Goal: Contribute content: Contribute content

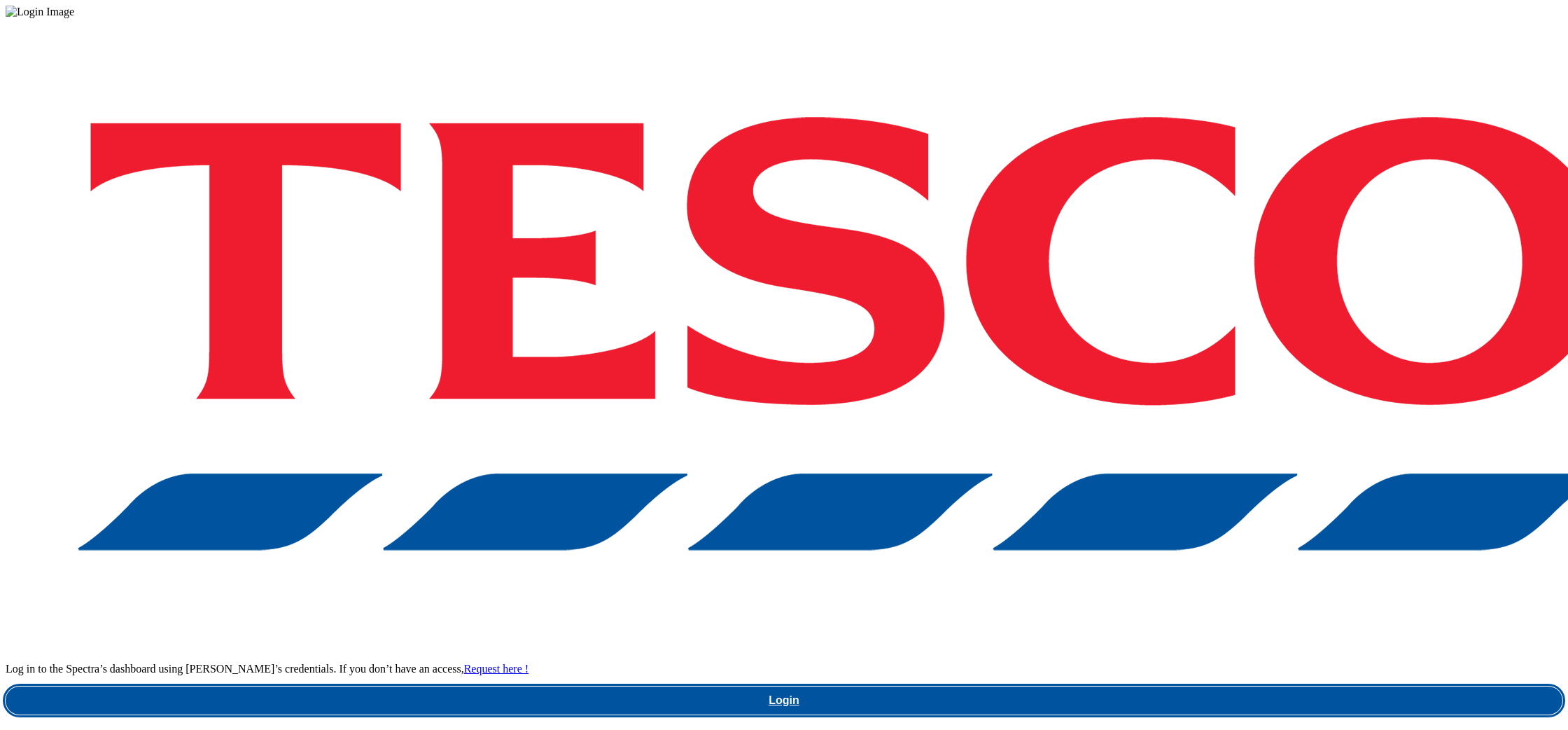
click at [1234, 687] on link "Login" at bounding box center [784, 701] width 1557 height 28
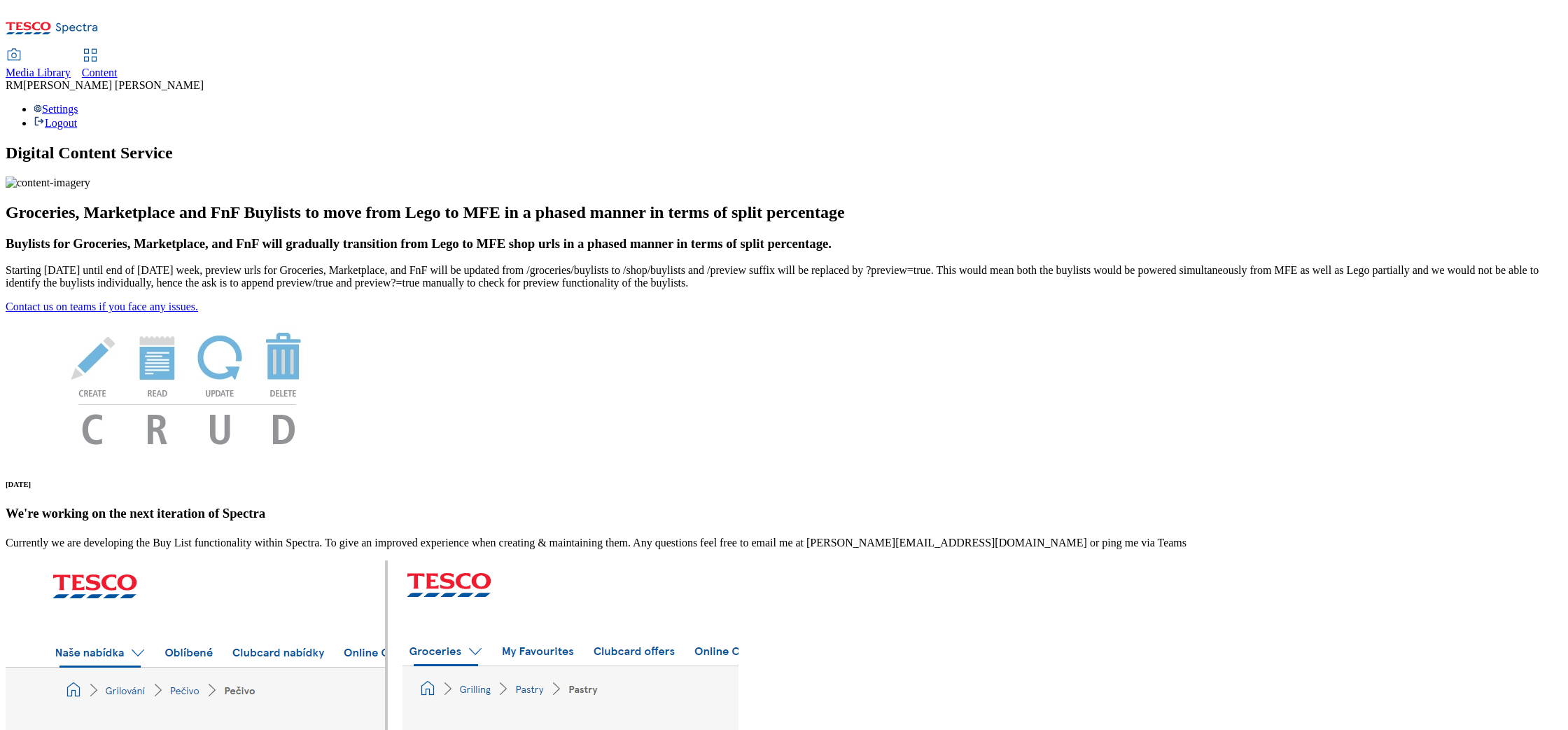
click at [71, 66] on span "Media Library" at bounding box center [38, 72] width 65 height 12
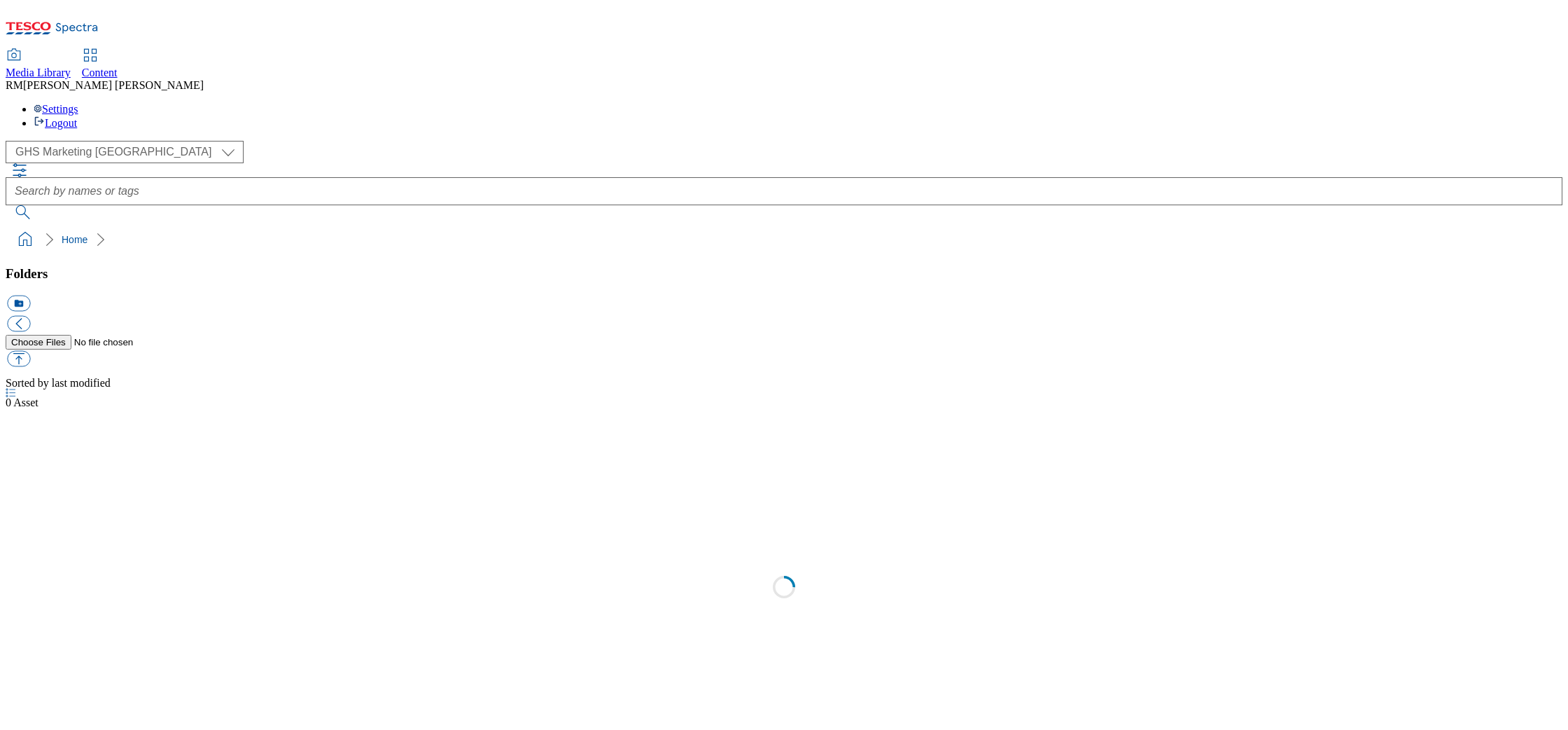
scroll to position [1, 0]
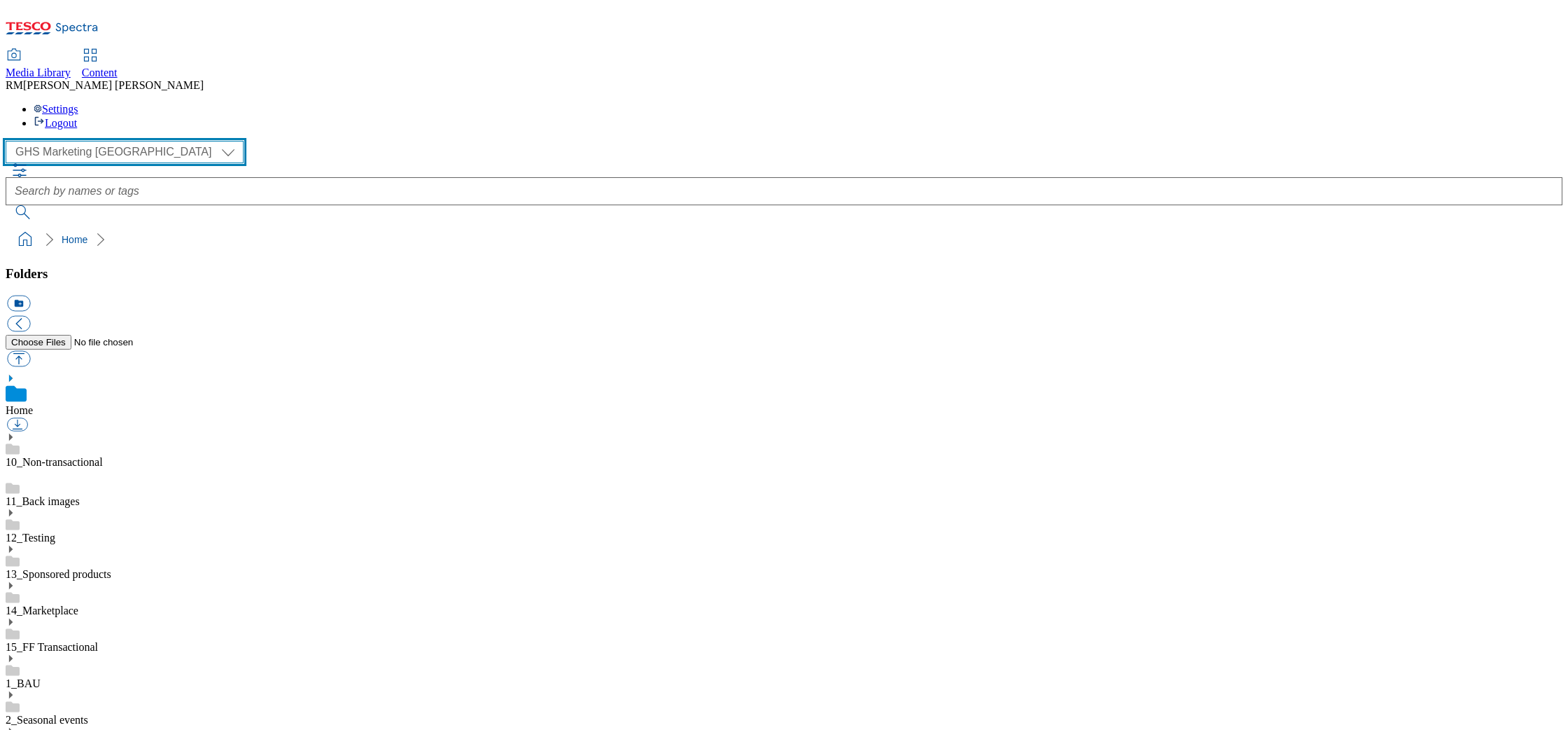
click at [112, 141] on select "GHS Marketing UK iGHS Marketing CE MCA CZ MCA HU MCA SK" at bounding box center [124, 151] width 238 height 22
select select "flare-ighs-ce-mktg"
click at [10, 141] on select "GHS Marketing UK iGHS Marketing CE MCA CZ MCA HU MCA SK" at bounding box center [124, 151] width 238 height 22
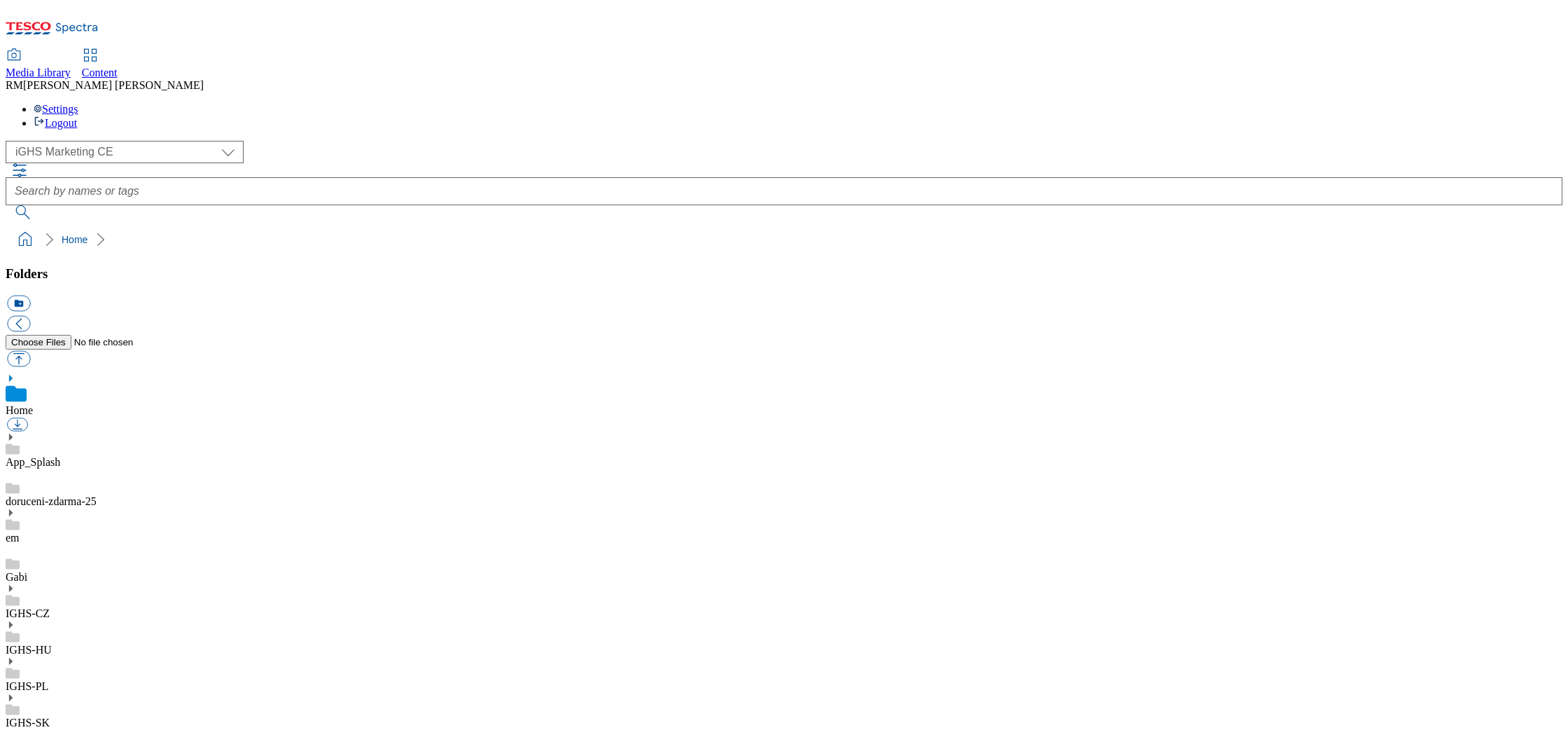
click at [16, 584] on icon at bounding box center [11, 589] width 10 height 10
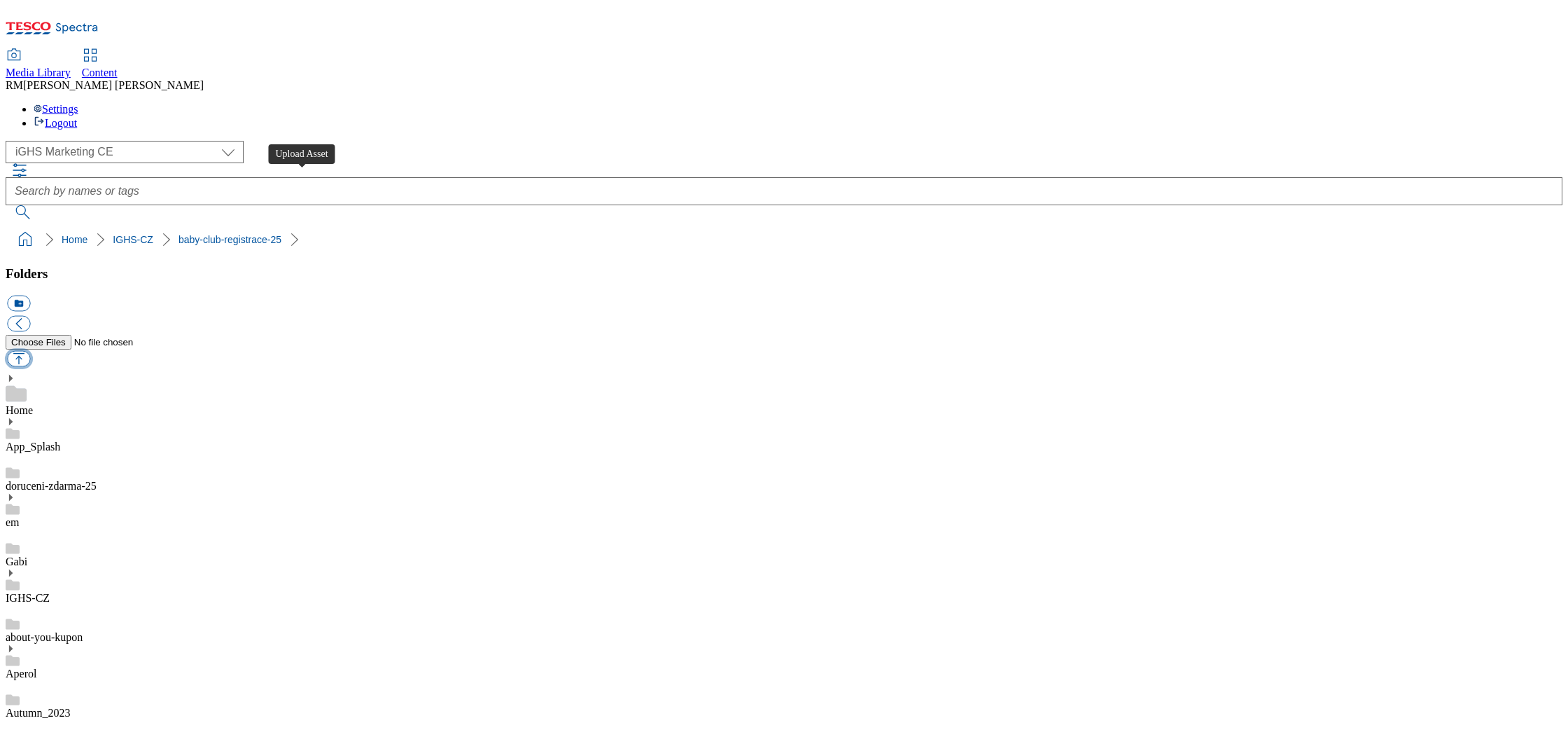
click at [30, 351] on button "button" at bounding box center [19, 359] width 23 height 16
type input "C:\fakepath\Slim_banner.jpg"
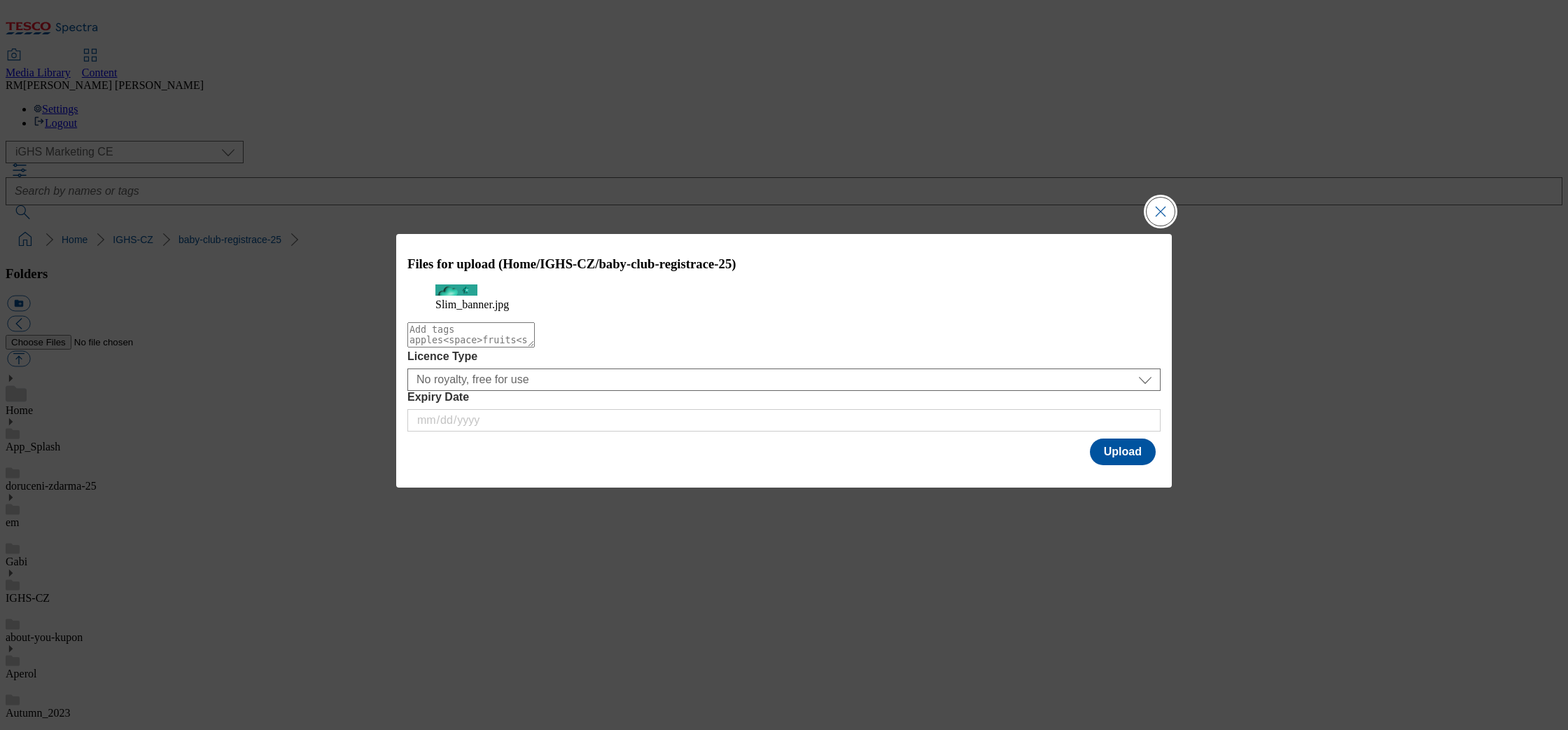
drag, startPoint x: 1156, startPoint y: 196, endPoint x: 829, endPoint y: 235, distance: 329.3
click at [838, 247] on div "Files for upload (Home/IGHS-CZ/baby-club-registrace-25) Slim_banner.jpg Licence…" at bounding box center [784, 361] width 775 height 254
drag, startPoint x: 824, startPoint y: 232, endPoint x: 757, endPoint y: 302, distance: 96.9
click at [844, 298] on div "Files for upload (Home/IGHS-CZ/baby-club-registrace-25) Slim_banner.jpg Licence…" at bounding box center [784, 351] width 775 height 235
click at [519, 347] on textarea "Modal" at bounding box center [471, 334] width 127 height 25
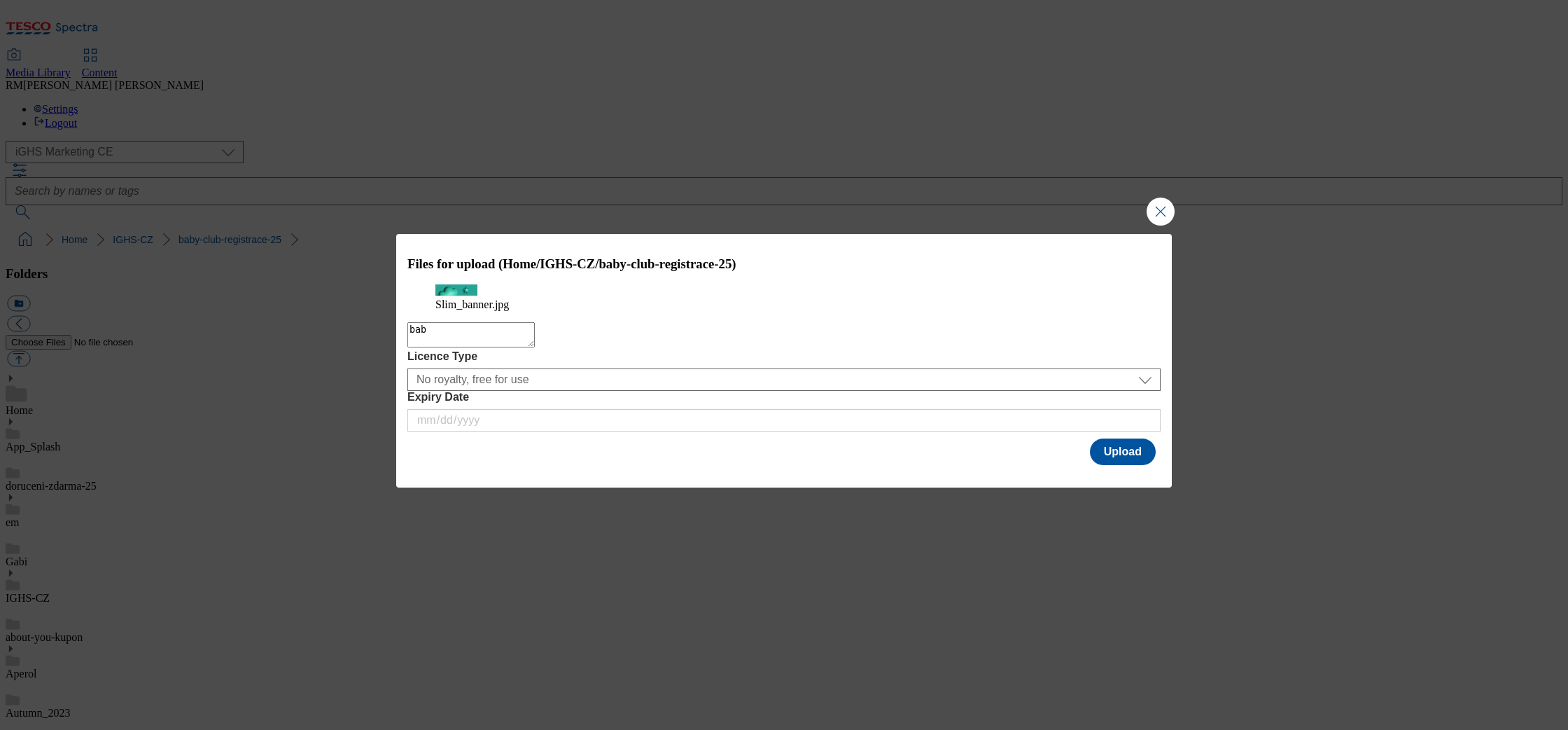
type textarea "babu"
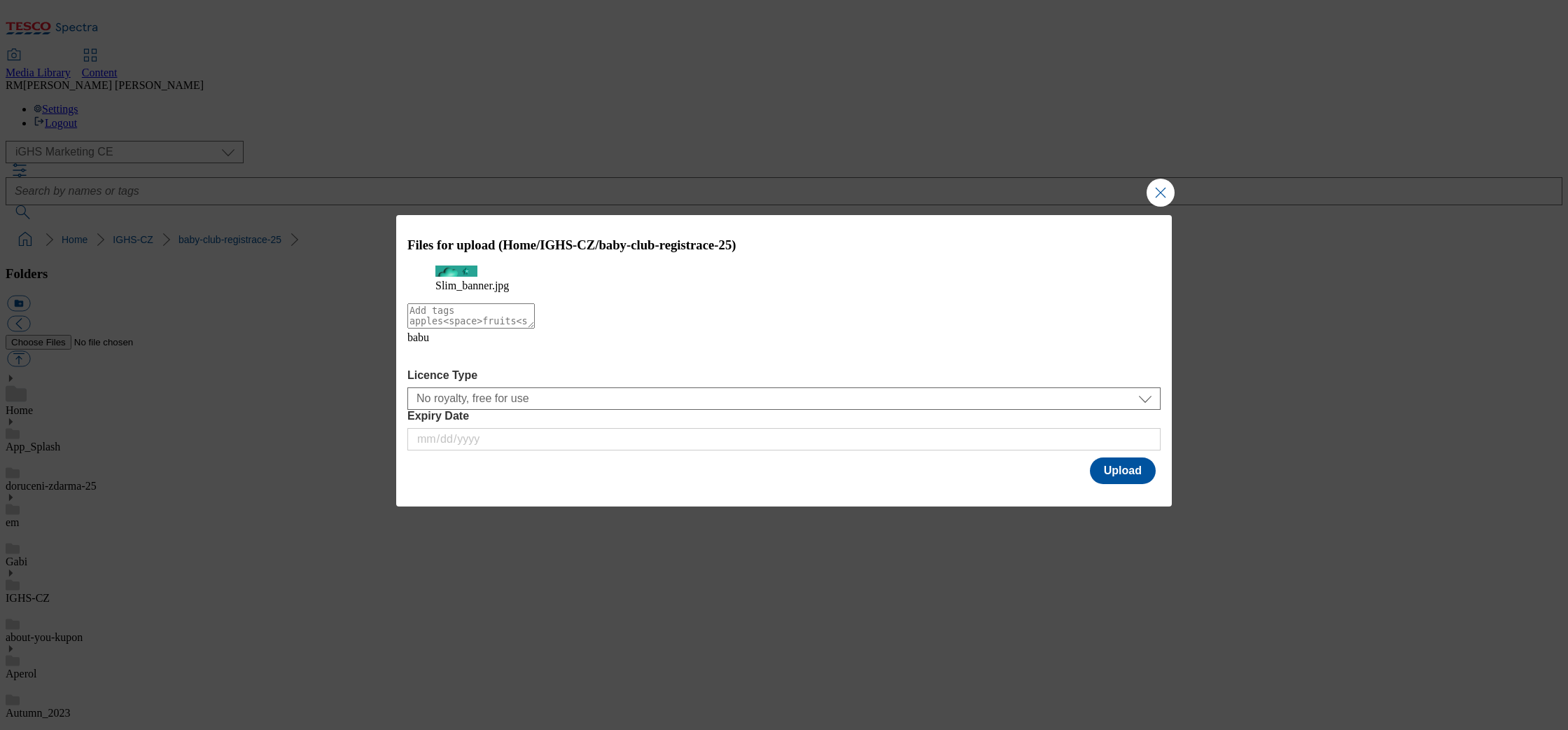
click at [430, 366] on icon "Modal" at bounding box center [418, 355] width 22 height 22
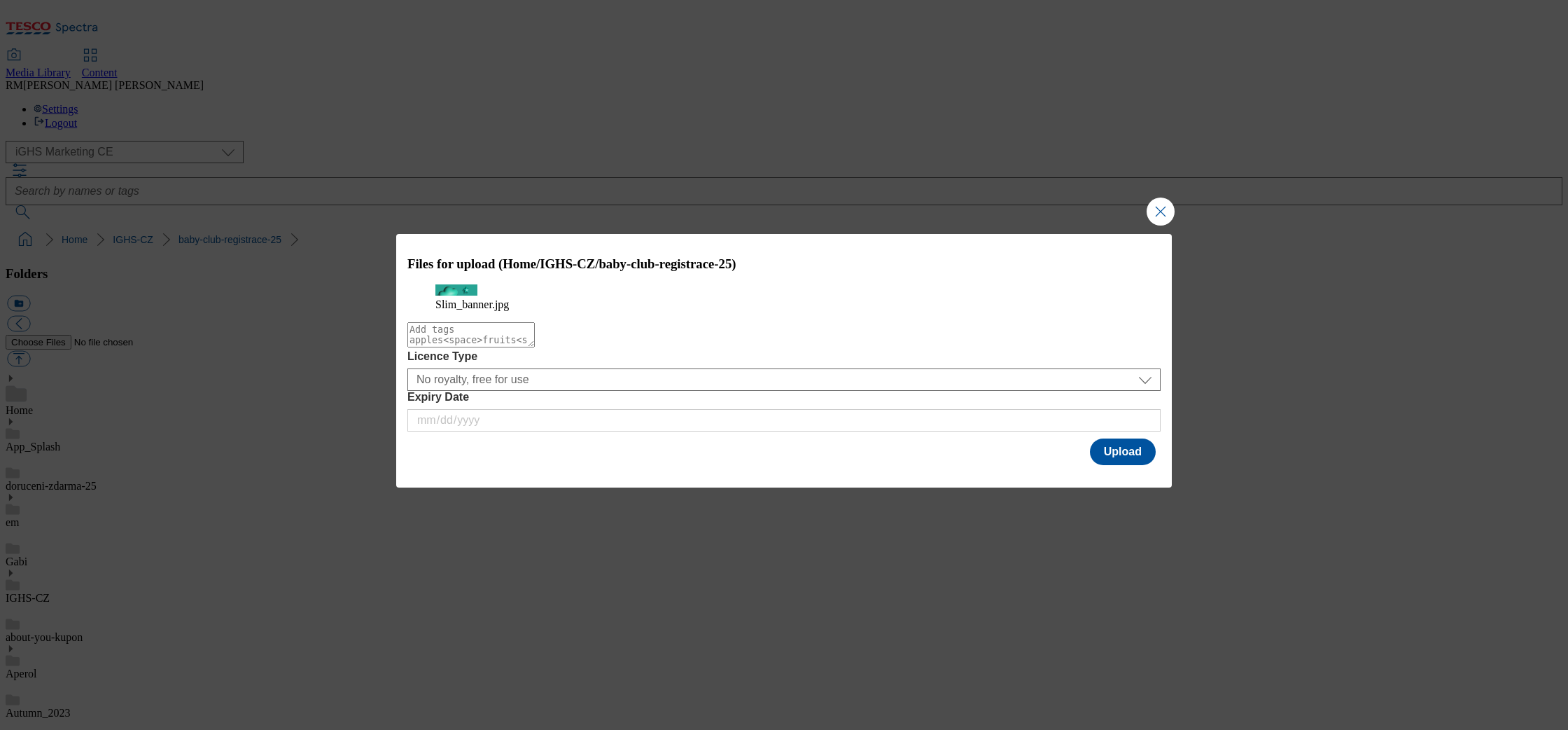
click at [448, 347] on textarea "Modal" at bounding box center [471, 334] width 127 height 25
type textarea "baby"
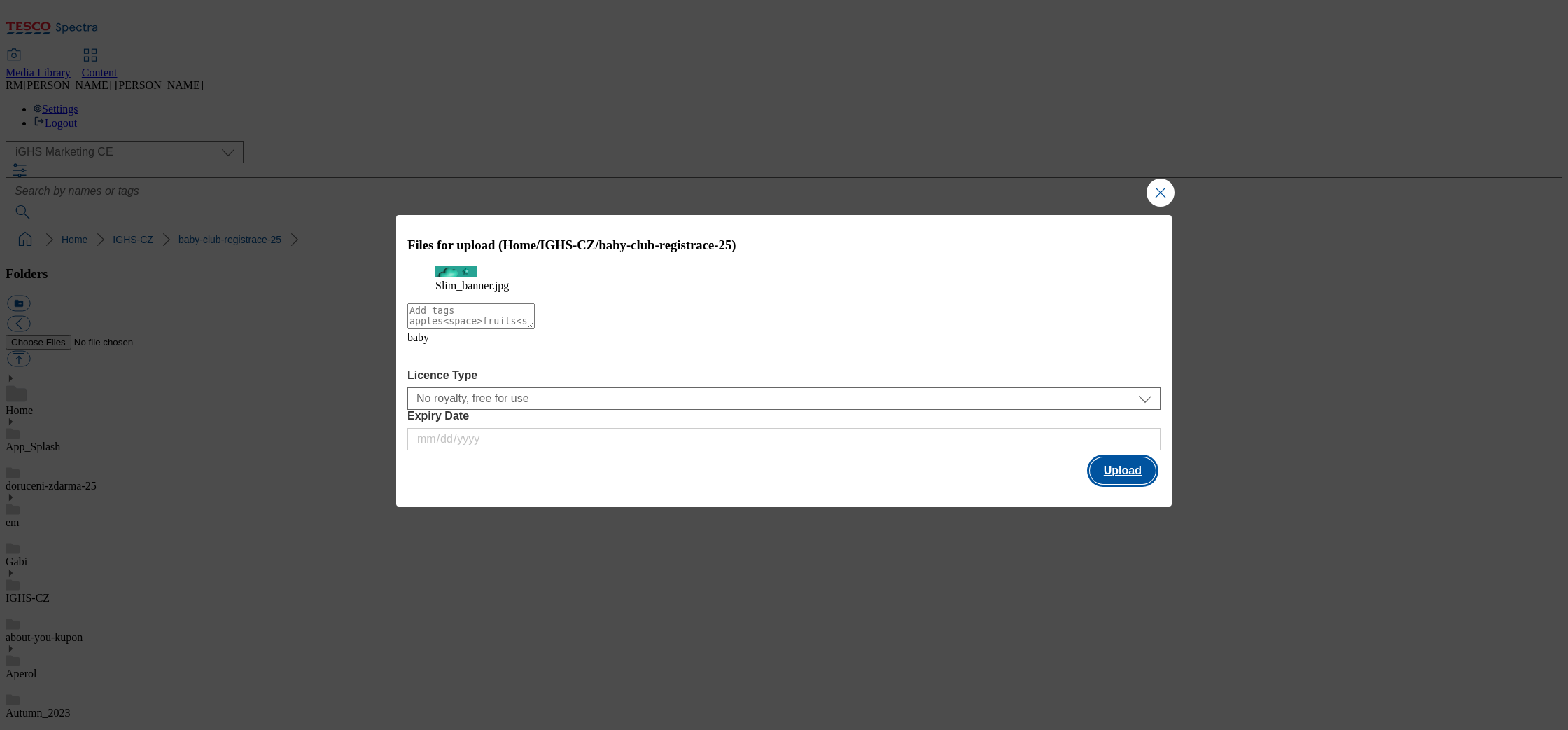
click at [1124, 484] on button "Upload" at bounding box center [1123, 470] width 66 height 27
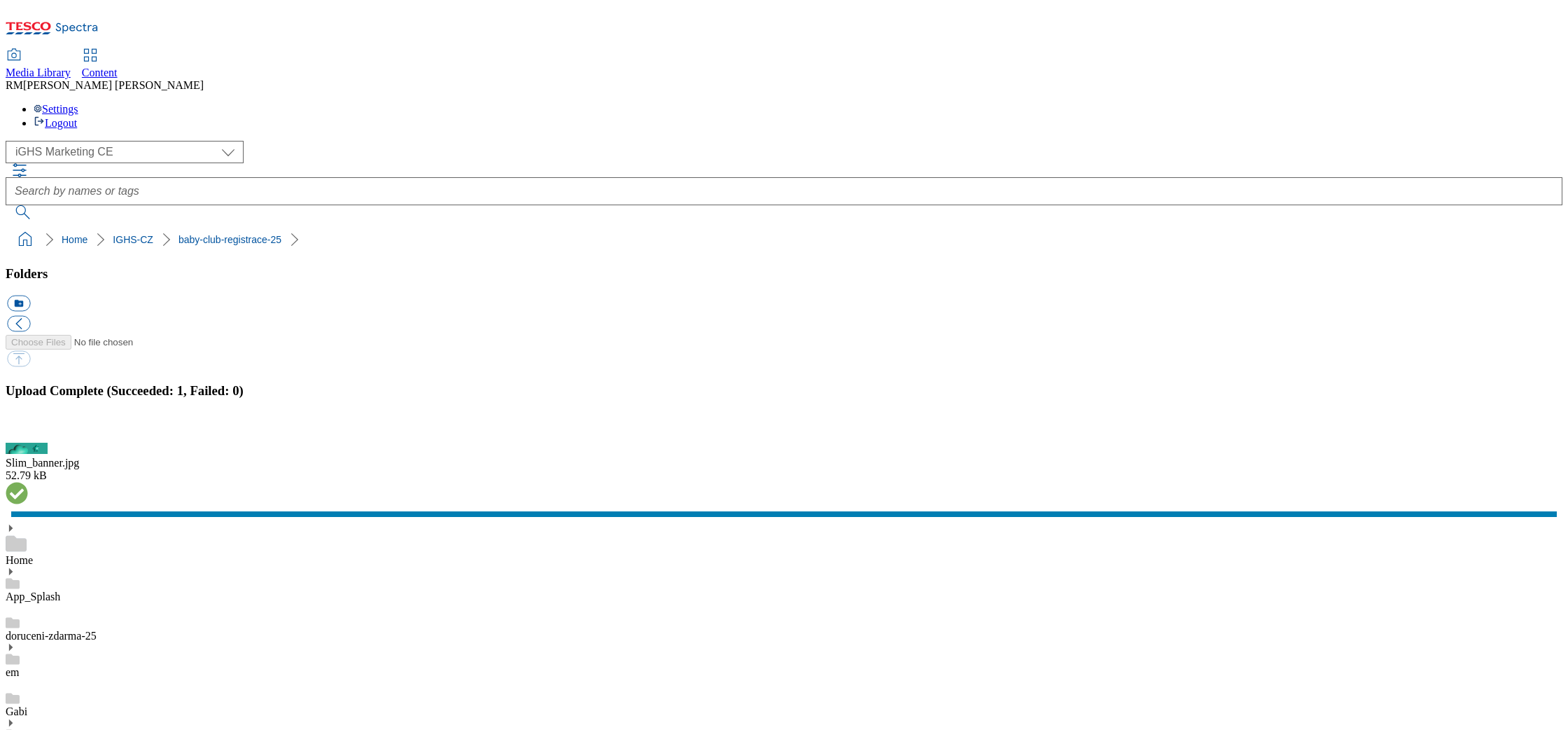
click at [28, 433] on button "button" at bounding box center [18, 435] width 21 height 13
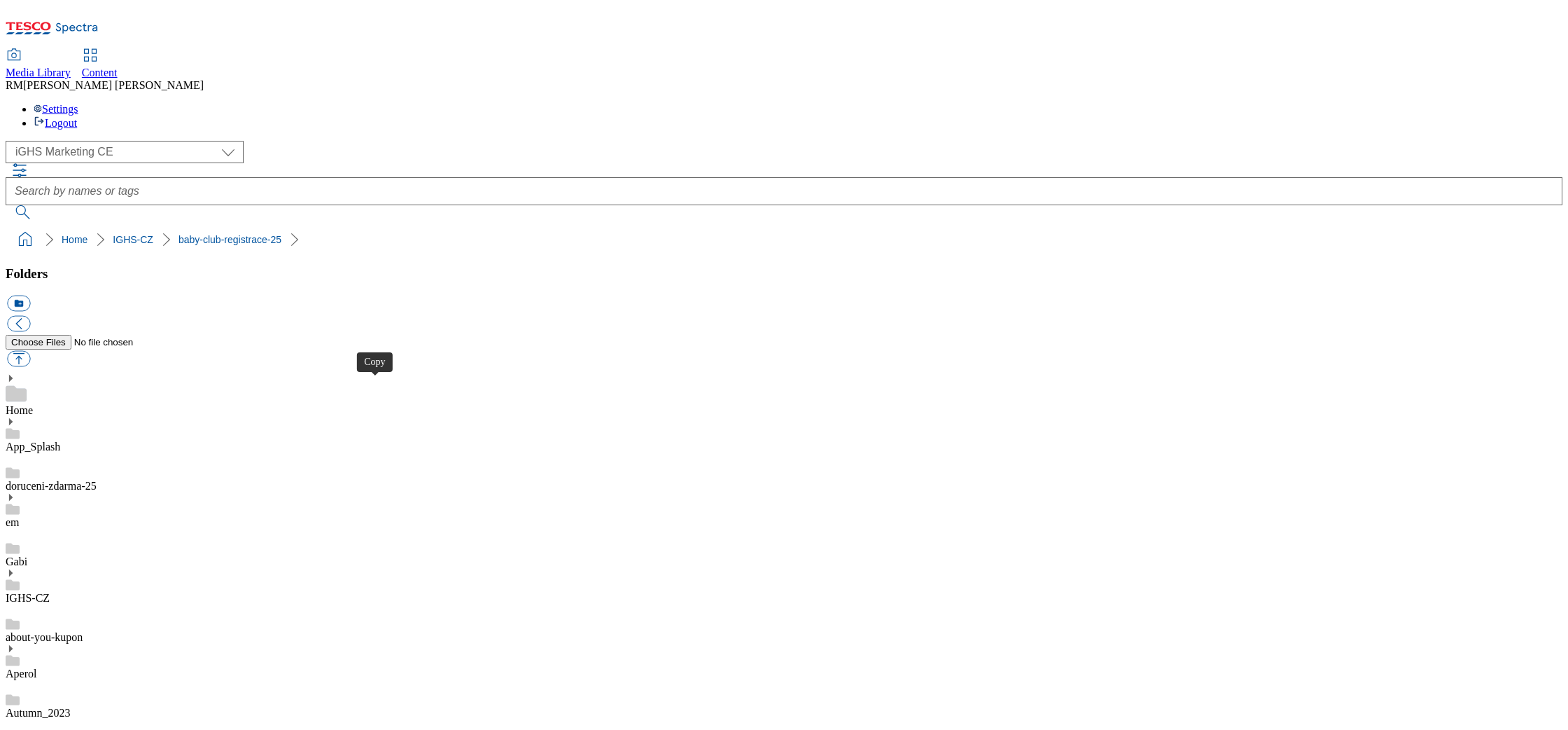
click at [30, 351] on button "button" at bounding box center [19, 359] width 23 height 16
type input "C:\fakepath\coupon.jpg"
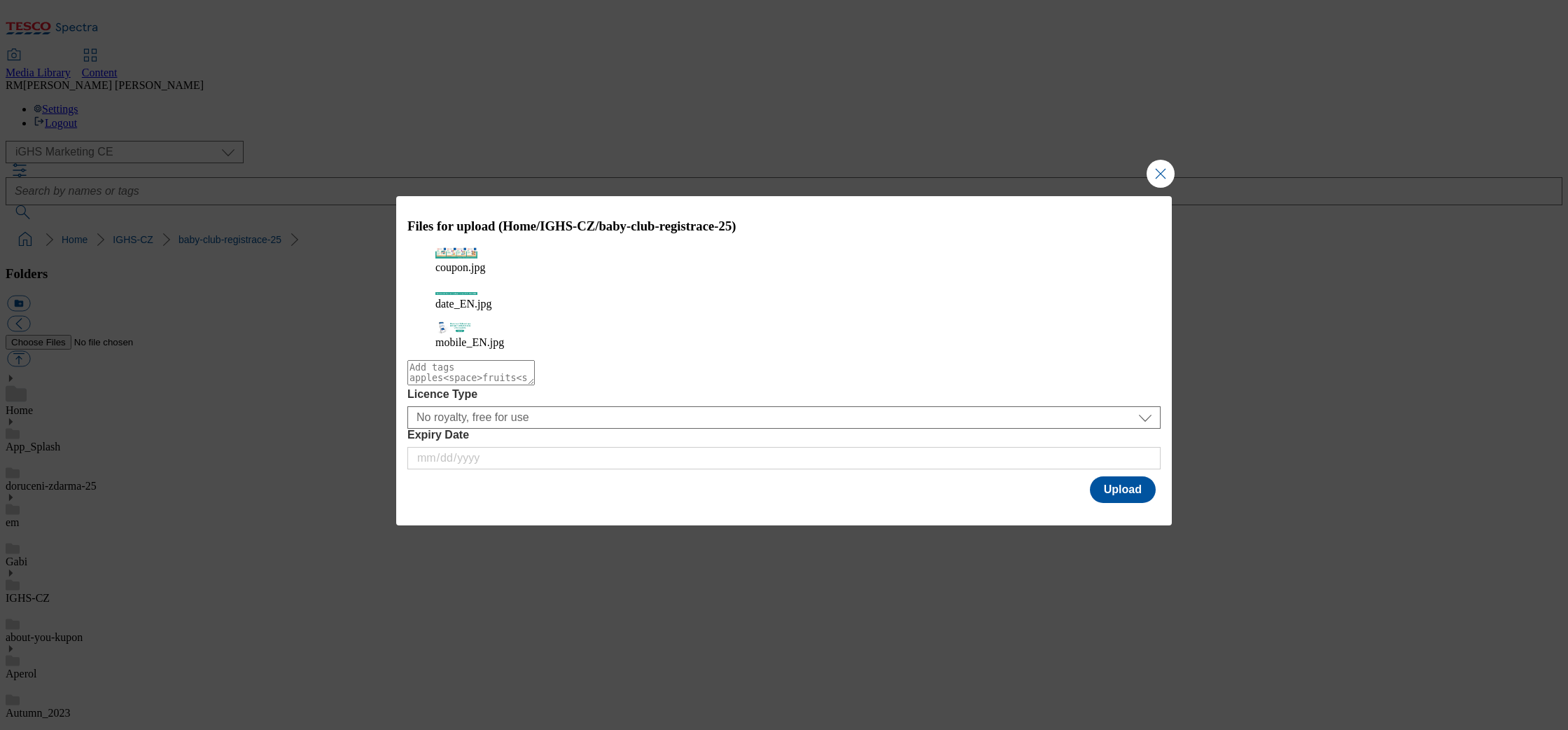
click at [535, 360] on textarea "Modal" at bounding box center [471, 372] width 127 height 25
type textarea "Baby"
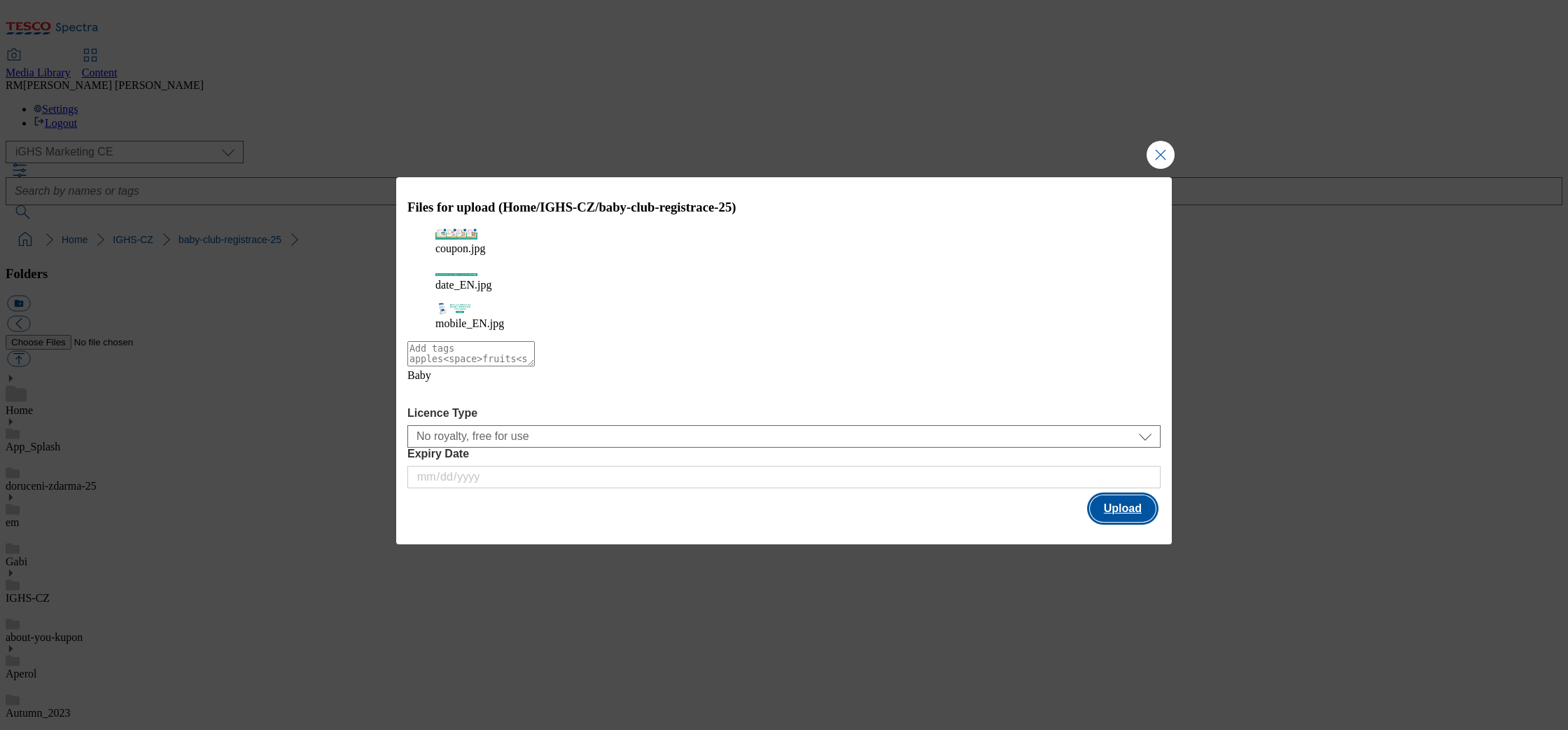
drag, startPoint x: 1136, startPoint y: 496, endPoint x: 1129, endPoint y: 481, distance: 16.6
click at [1135, 496] on div "Files for upload (Home/IGHS-CZ/baby-club-registrace-25) coupon.jpg date_EN.jpg …" at bounding box center [784, 361] width 775 height 368
click at [1128, 495] on button "Upload" at bounding box center [1123, 508] width 66 height 27
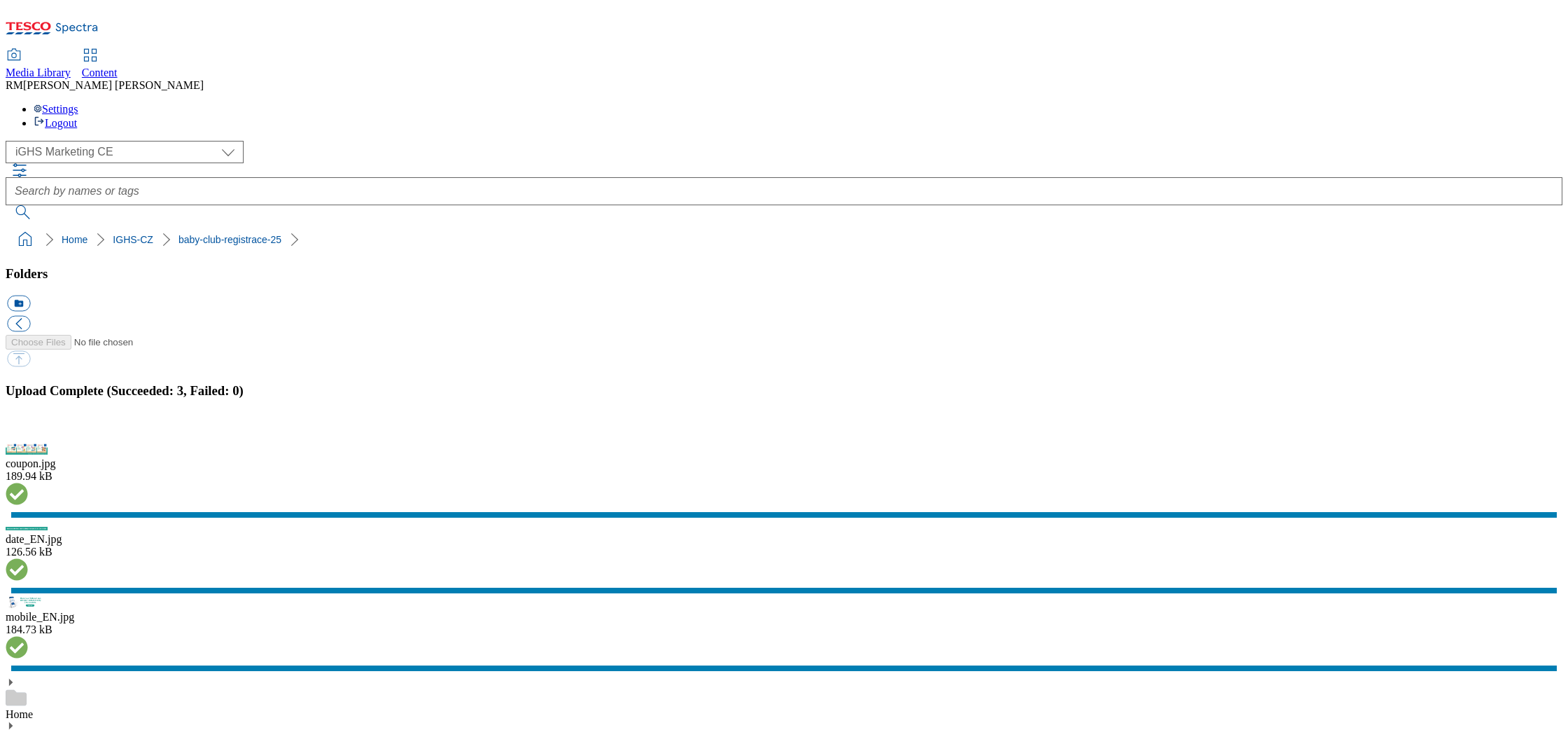
click at [28, 432] on button "button" at bounding box center [18, 435] width 21 height 13
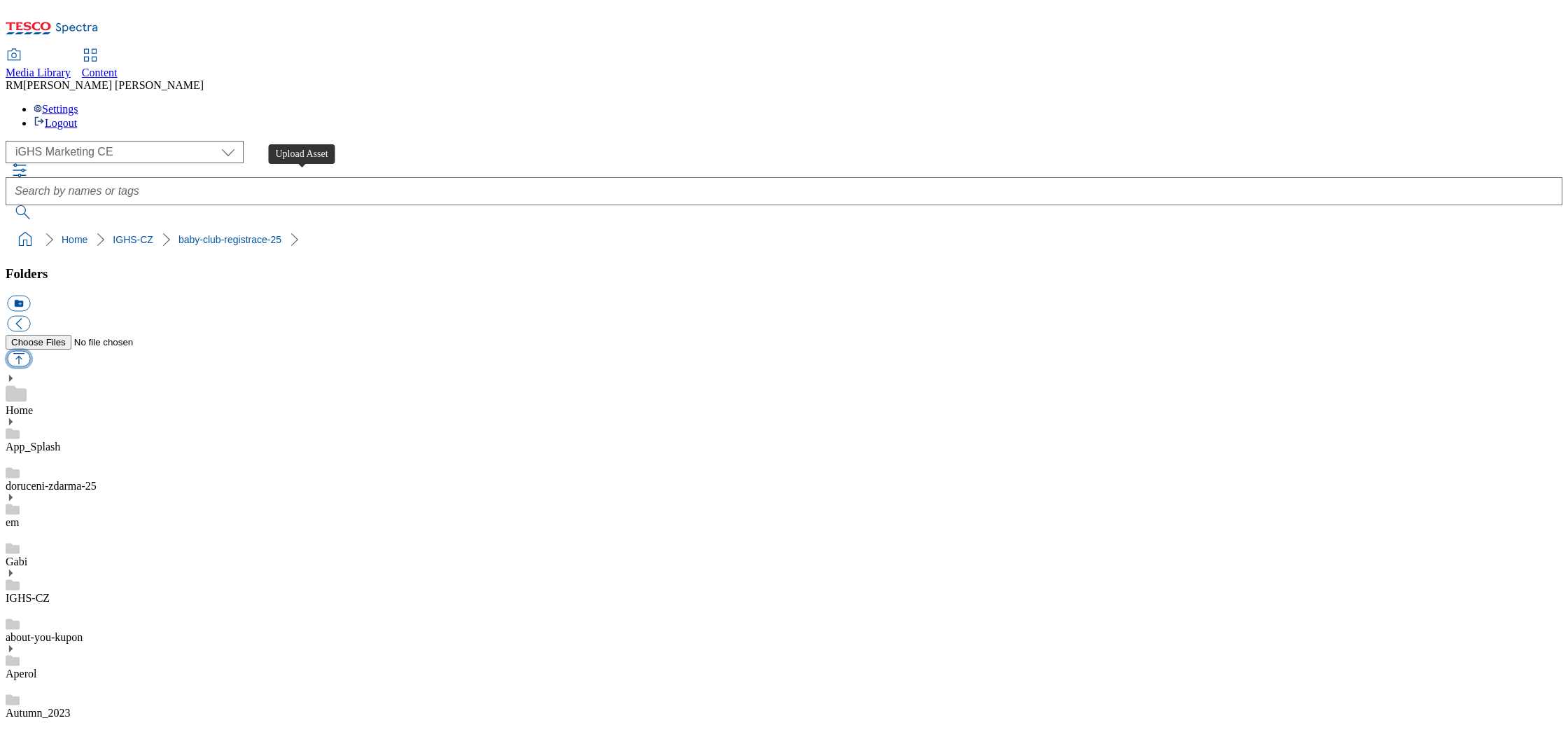
click at [30, 351] on button "button" at bounding box center [19, 359] width 23 height 16
type input "C:\fakepath\filler.png"
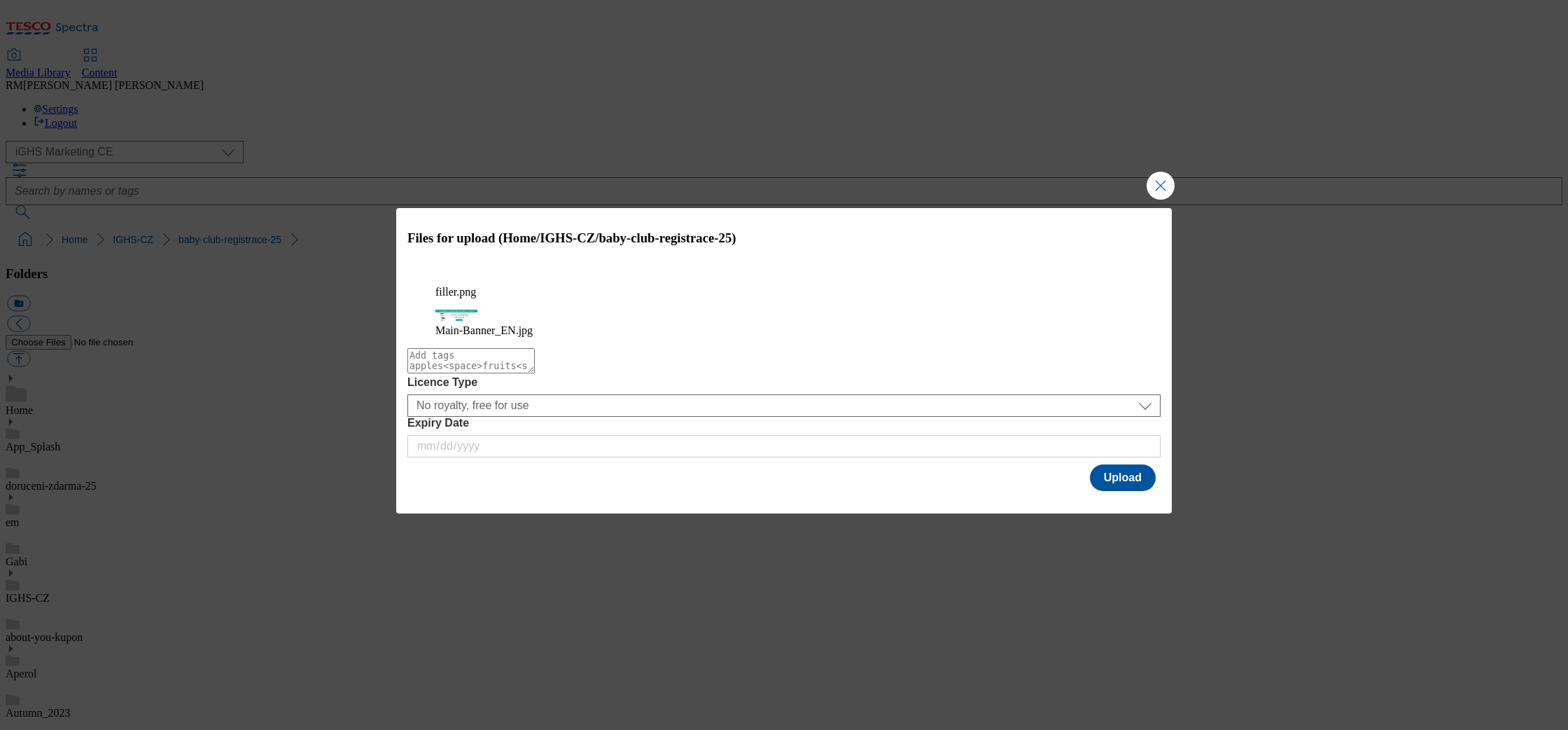
click at [535, 369] on textarea "Modal" at bounding box center [471, 361] width 127 height 25
type textarea "baby"
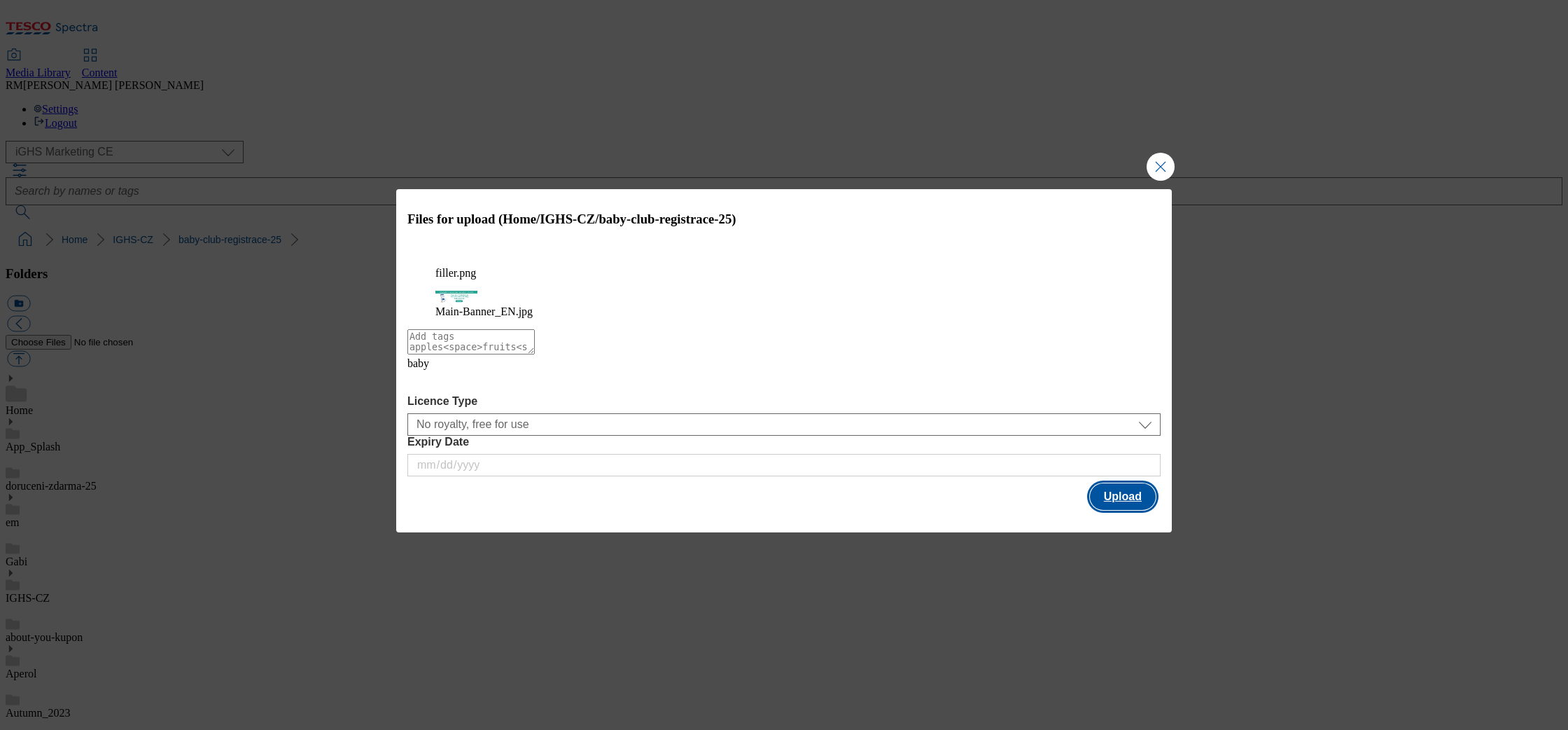
click at [1102, 486] on button "Upload" at bounding box center [1123, 496] width 66 height 27
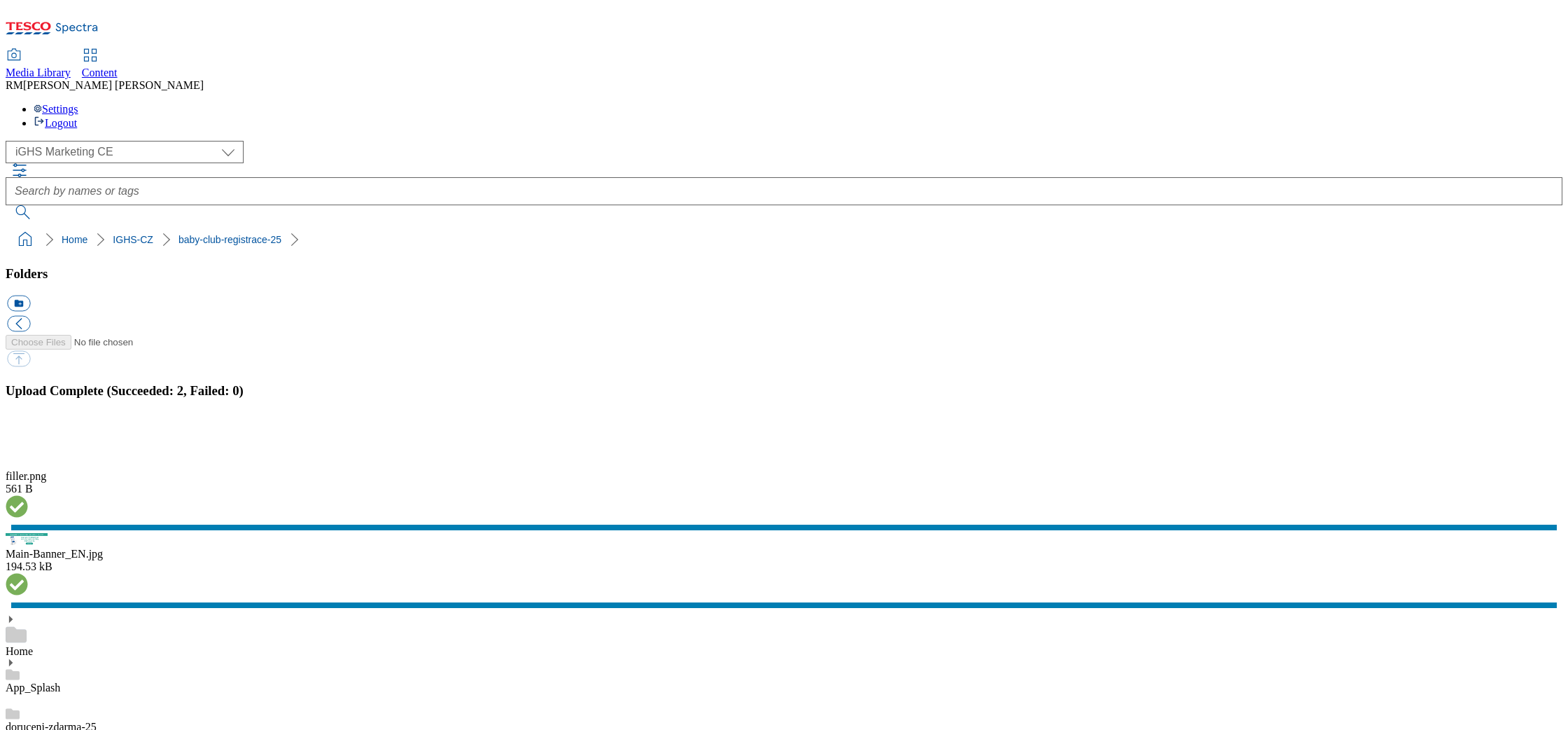
click at [28, 431] on button "button" at bounding box center [18, 435] width 21 height 13
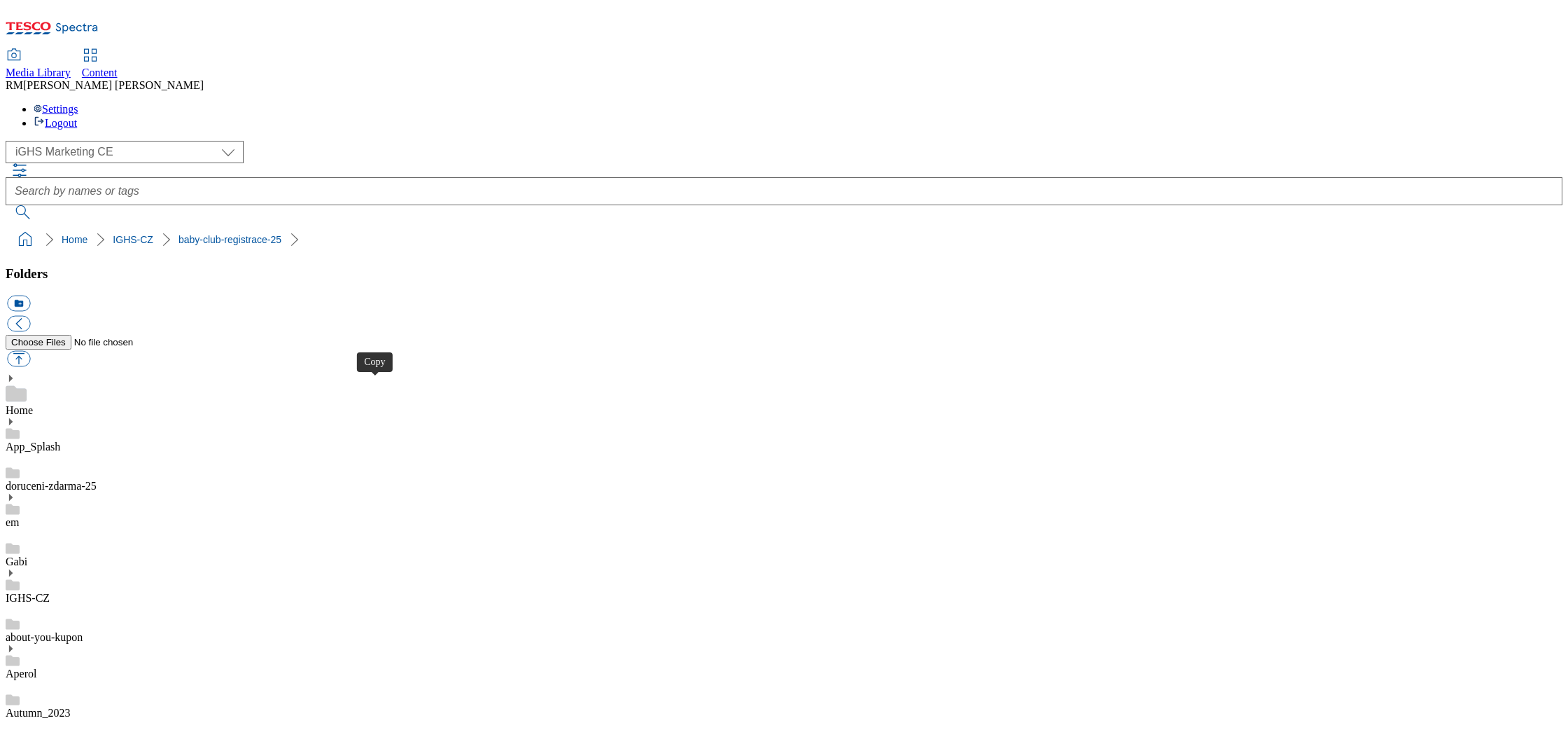
click at [30, 351] on button "button" at bounding box center [19, 359] width 23 height 16
type input "C:\fakepath\Main-Banner_EN_test.jpg"
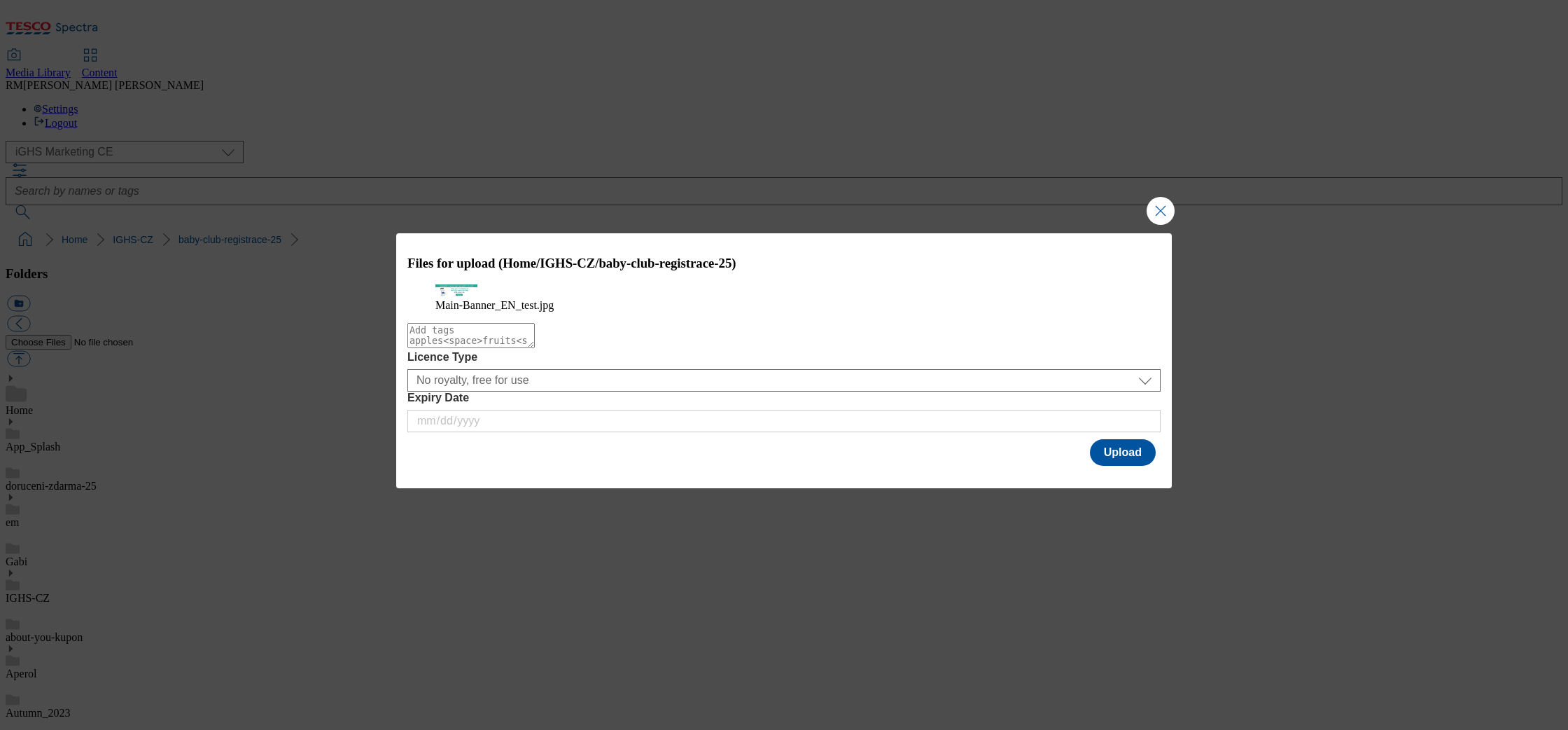
click at [535, 348] on textarea "Modal" at bounding box center [471, 335] width 127 height 25
type textarea "baby"
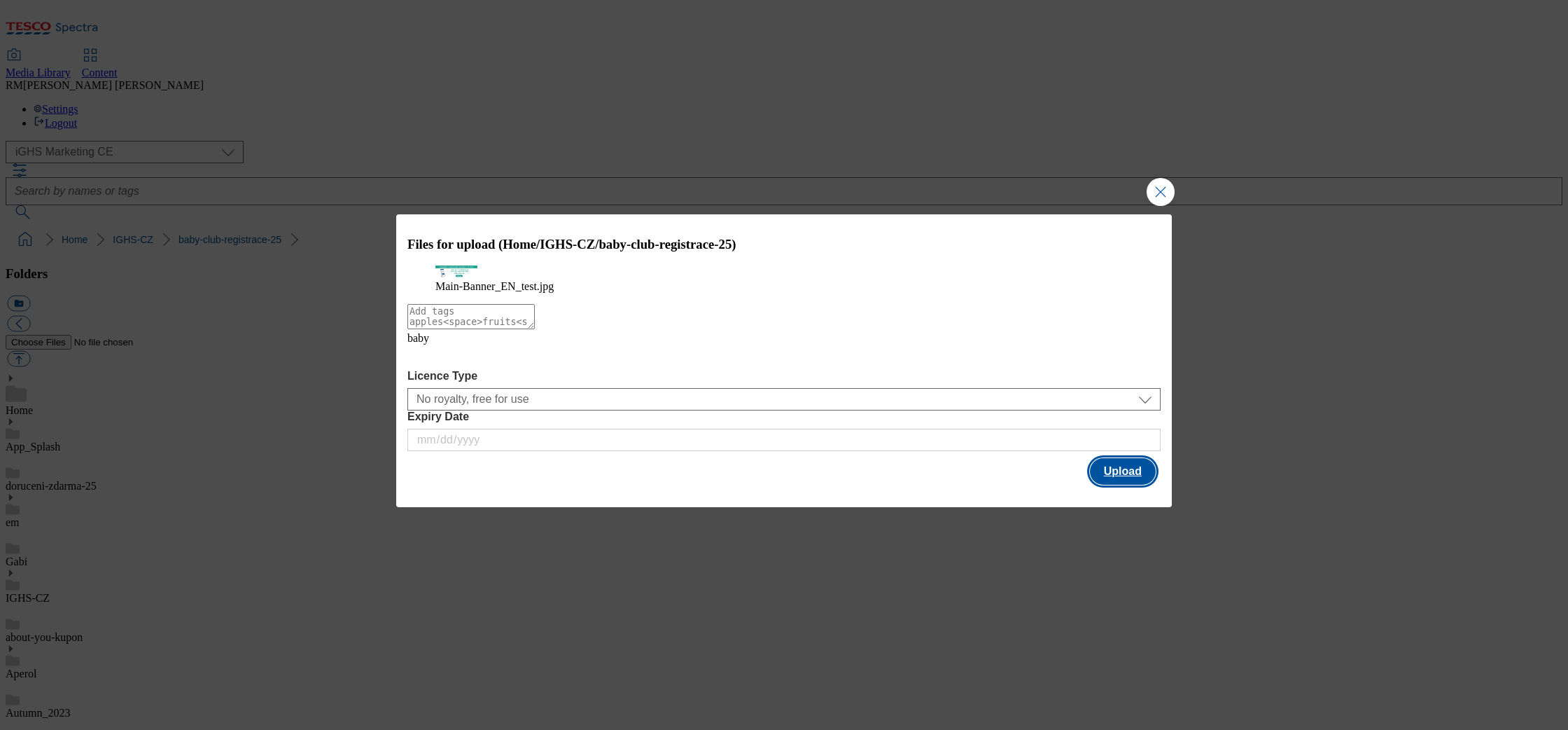
click at [1130, 485] on button "Upload" at bounding box center [1123, 471] width 66 height 27
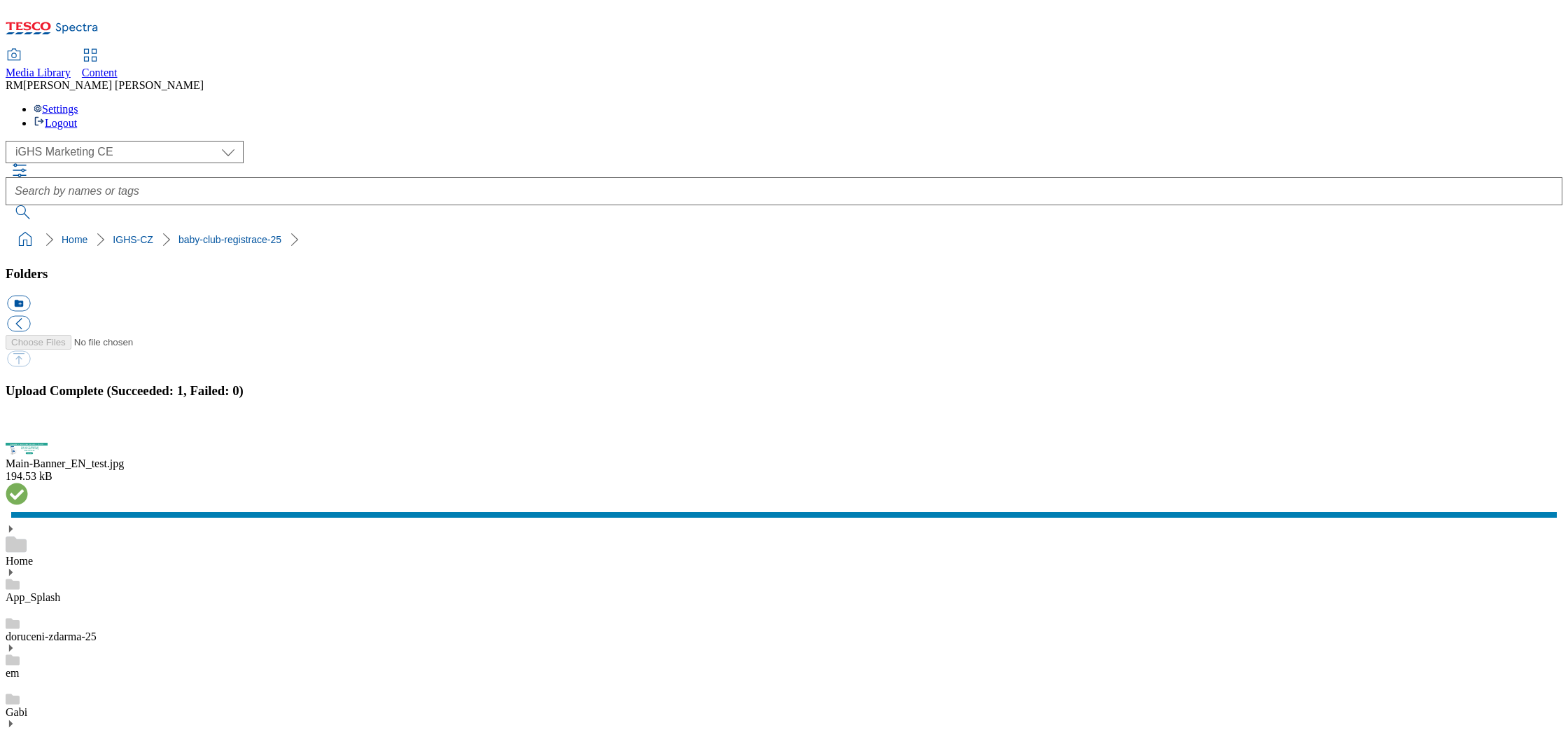
drag, startPoint x: 1557, startPoint y: 436, endPoint x: 1546, endPoint y: 442, distance: 12.5
click at [28, 436] on button "button" at bounding box center [18, 435] width 21 height 13
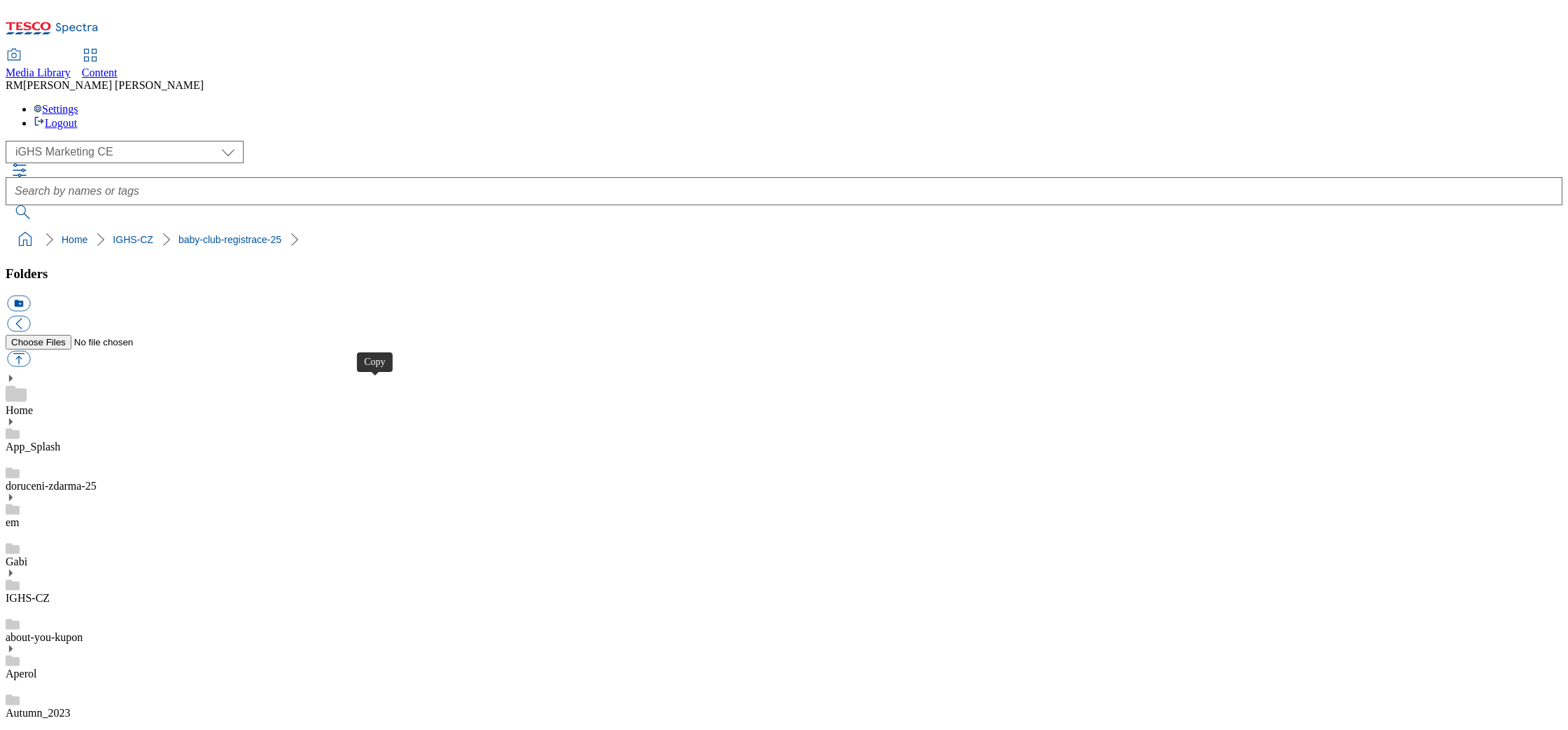
click at [30, 351] on button "button" at bounding box center [19, 359] width 23 height 16
type input "C:\fakepath\Coupon_EN.jpg"
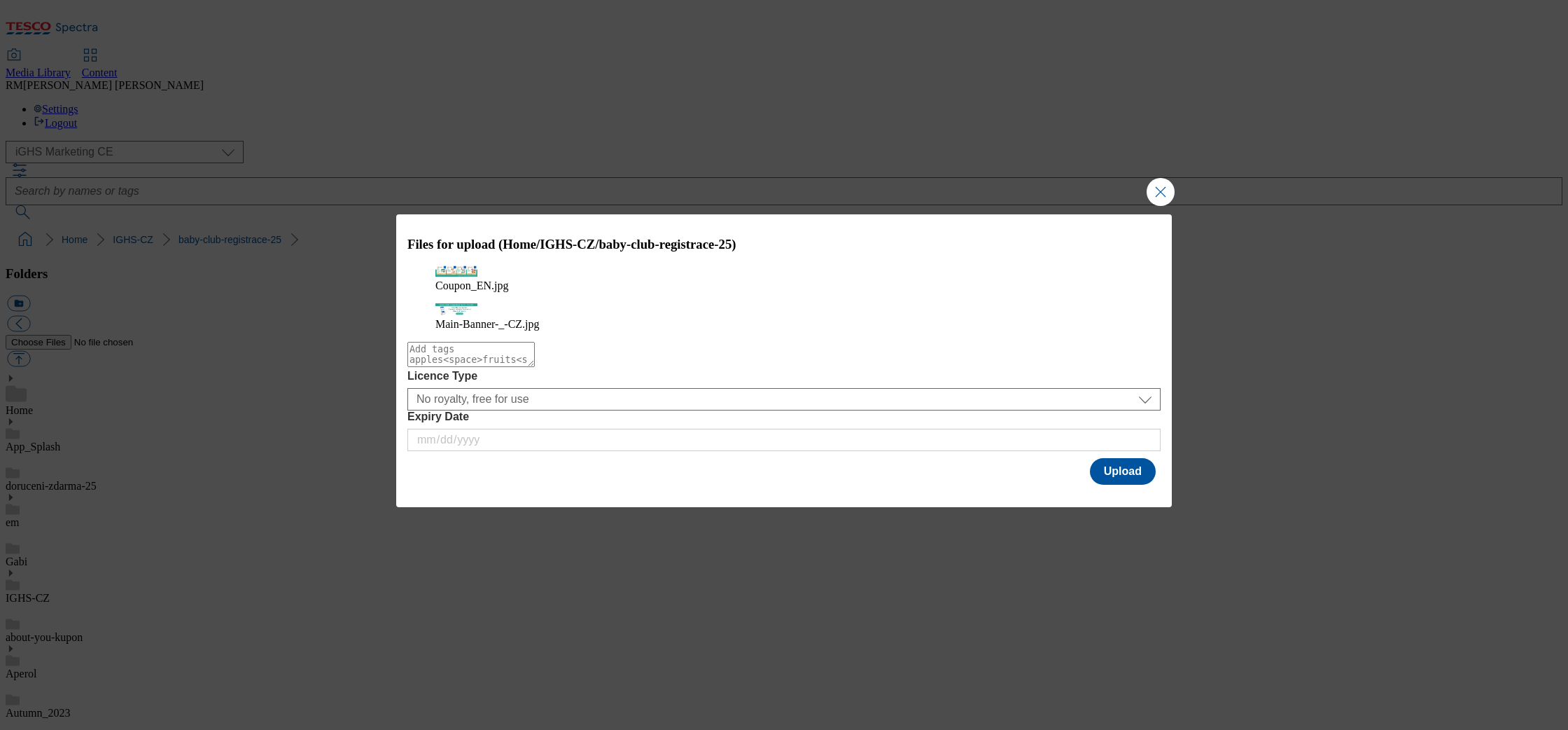
click at [535, 367] on textarea "Modal" at bounding box center [471, 354] width 127 height 25
type textarea "baby"
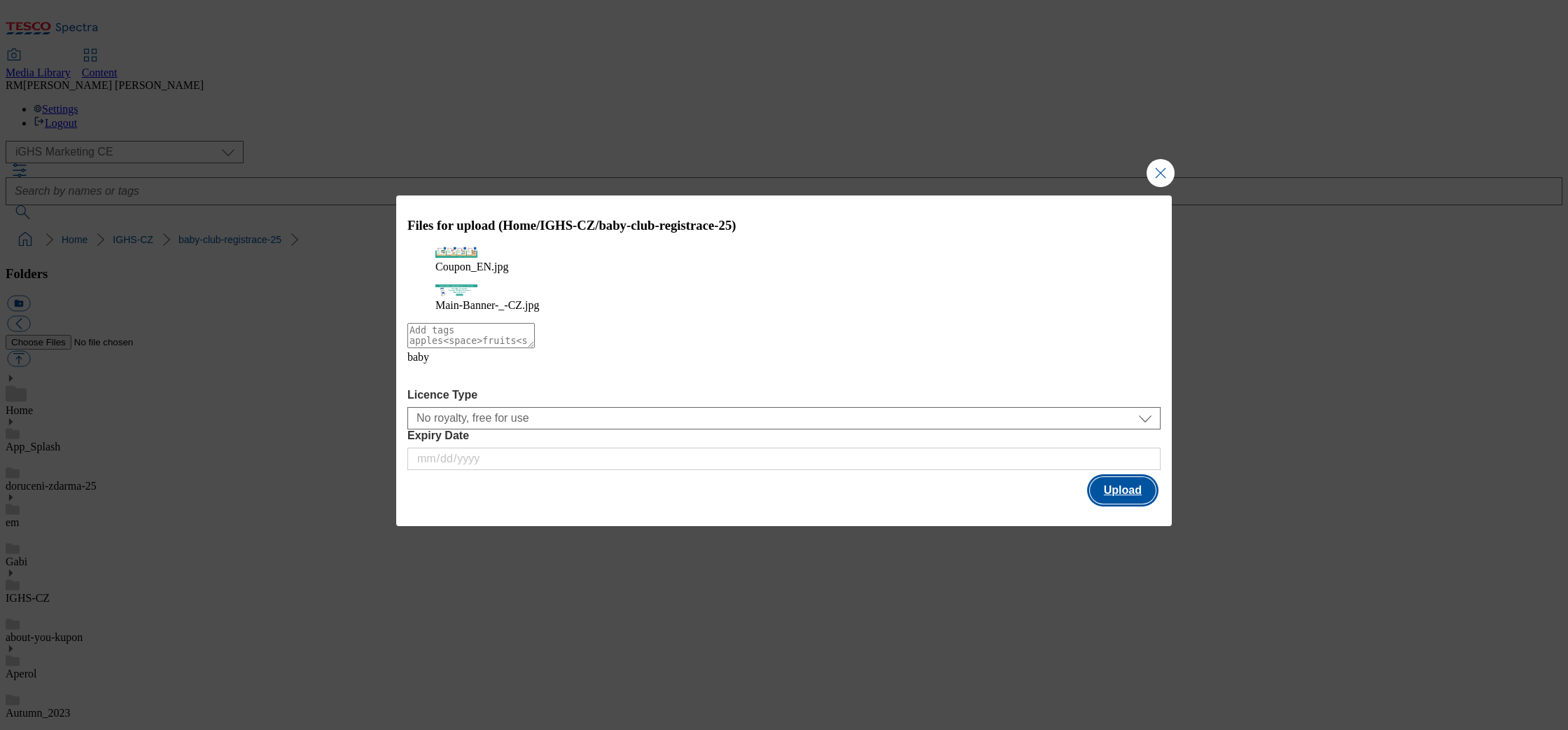
click at [1139, 483] on button "Upload" at bounding box center [1123, 490] width 66 height 27
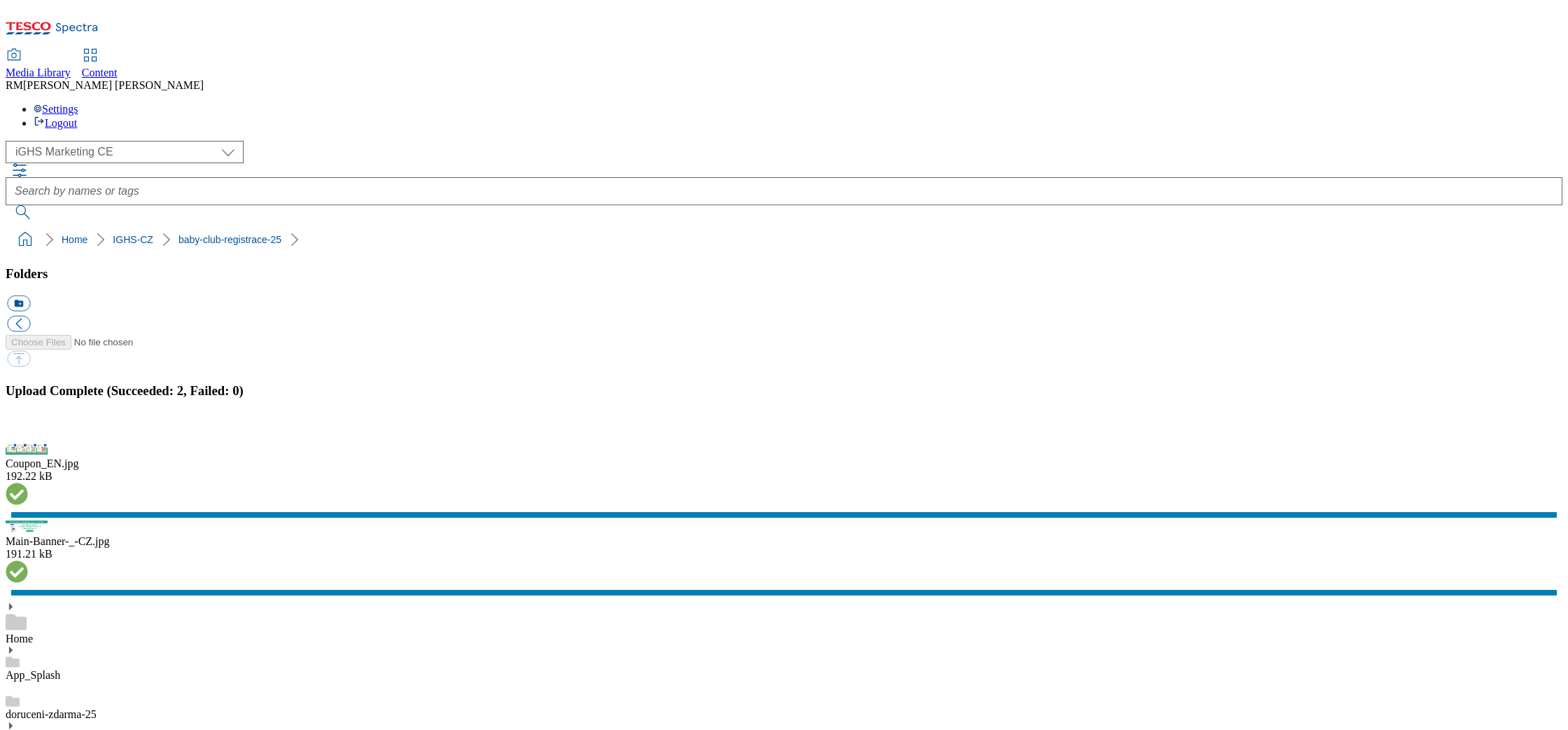
click at [28, 435] on button "button" at bounding box center [18, 435] width 21 height 13
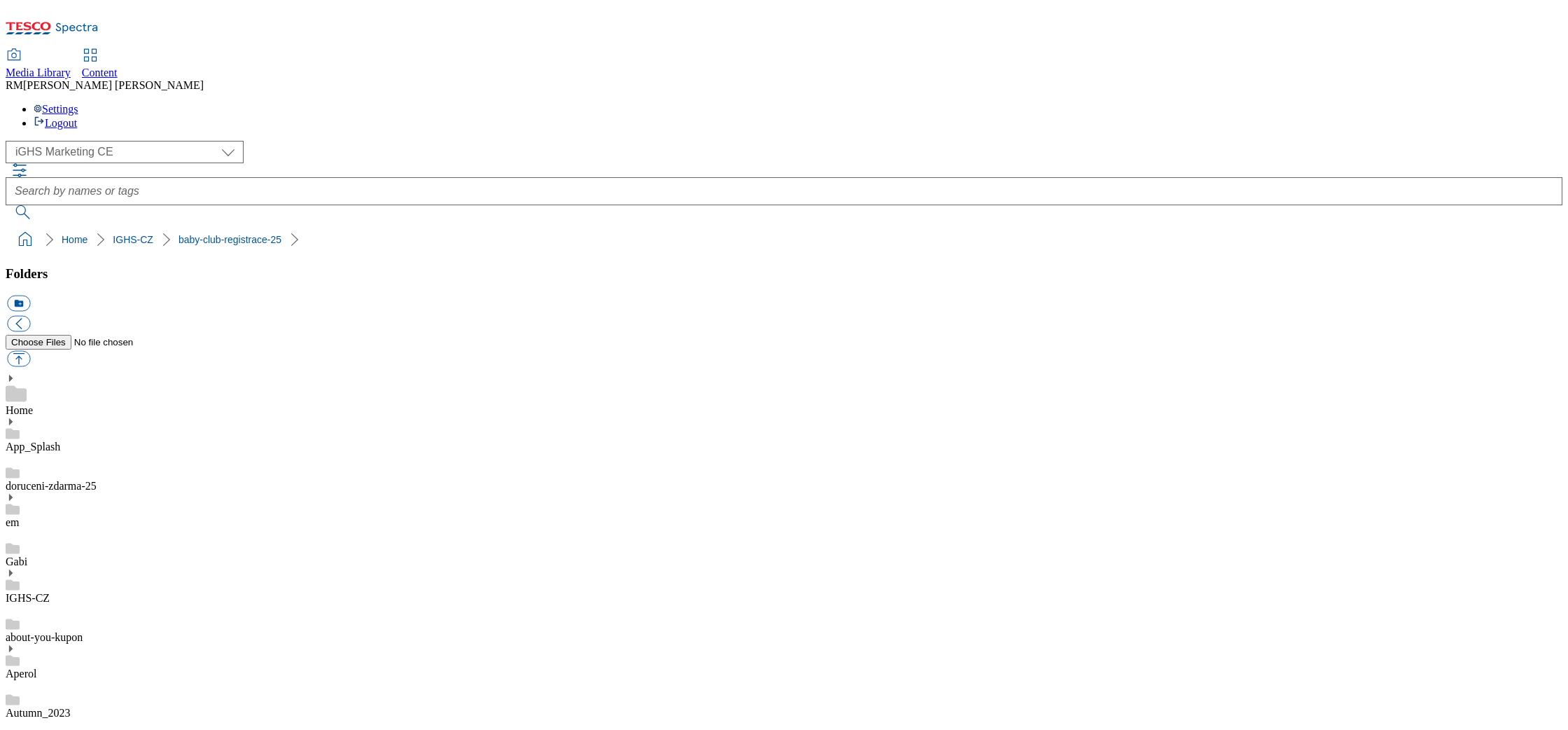
click at [30, 296] on button "icon_new_folder" at bounding box center [19, 304] width 23 height 16
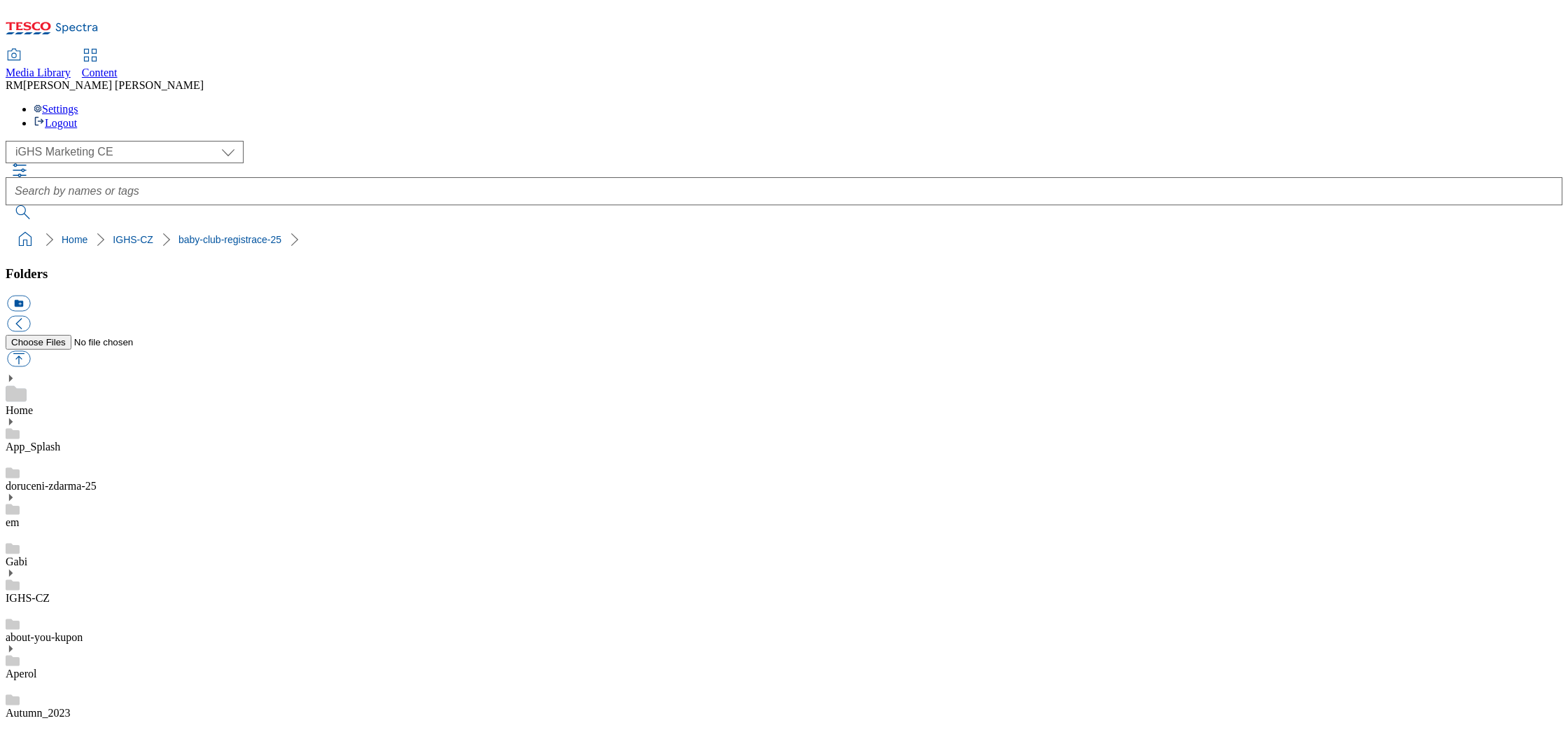
type input "Test"
click at [30, 351] on button "button" at bounding box center [19, 359] width 23 height 16
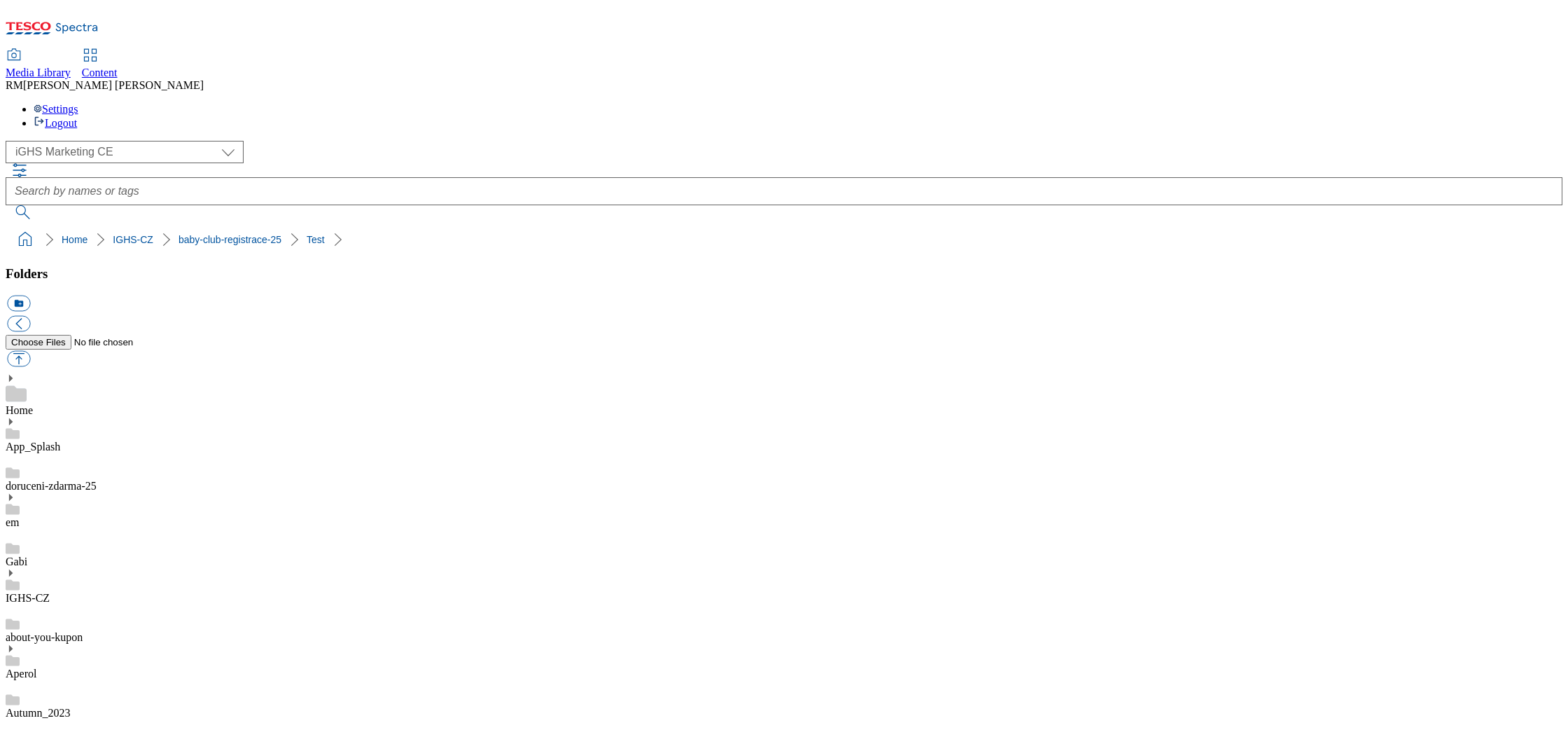
type input "C:\fakepath\Coupon_Banner_EN.jpg"
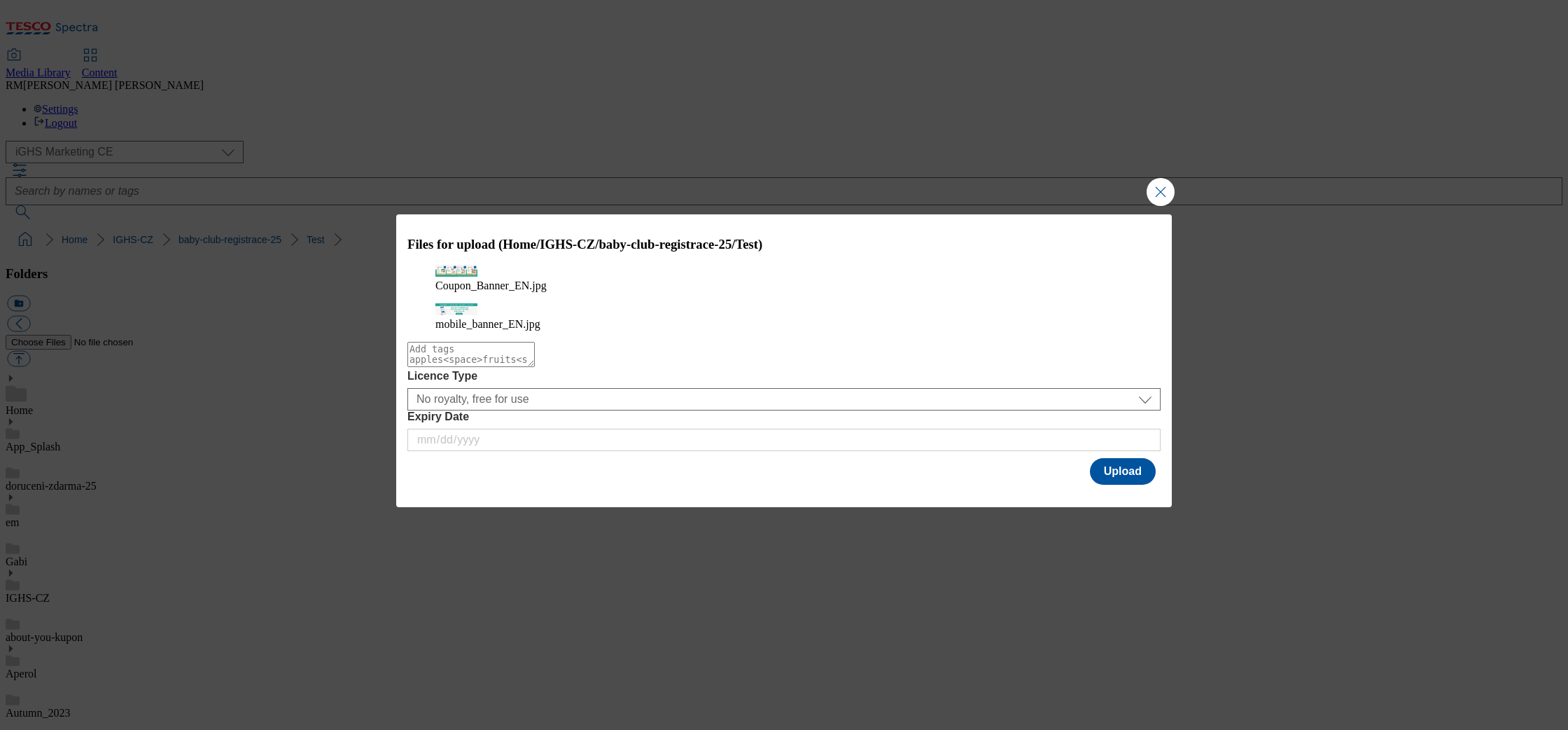
click at [535, 367] on textarea "Modal" at bounding box center [471, 354] width 127 height 25
type textarea "baby"
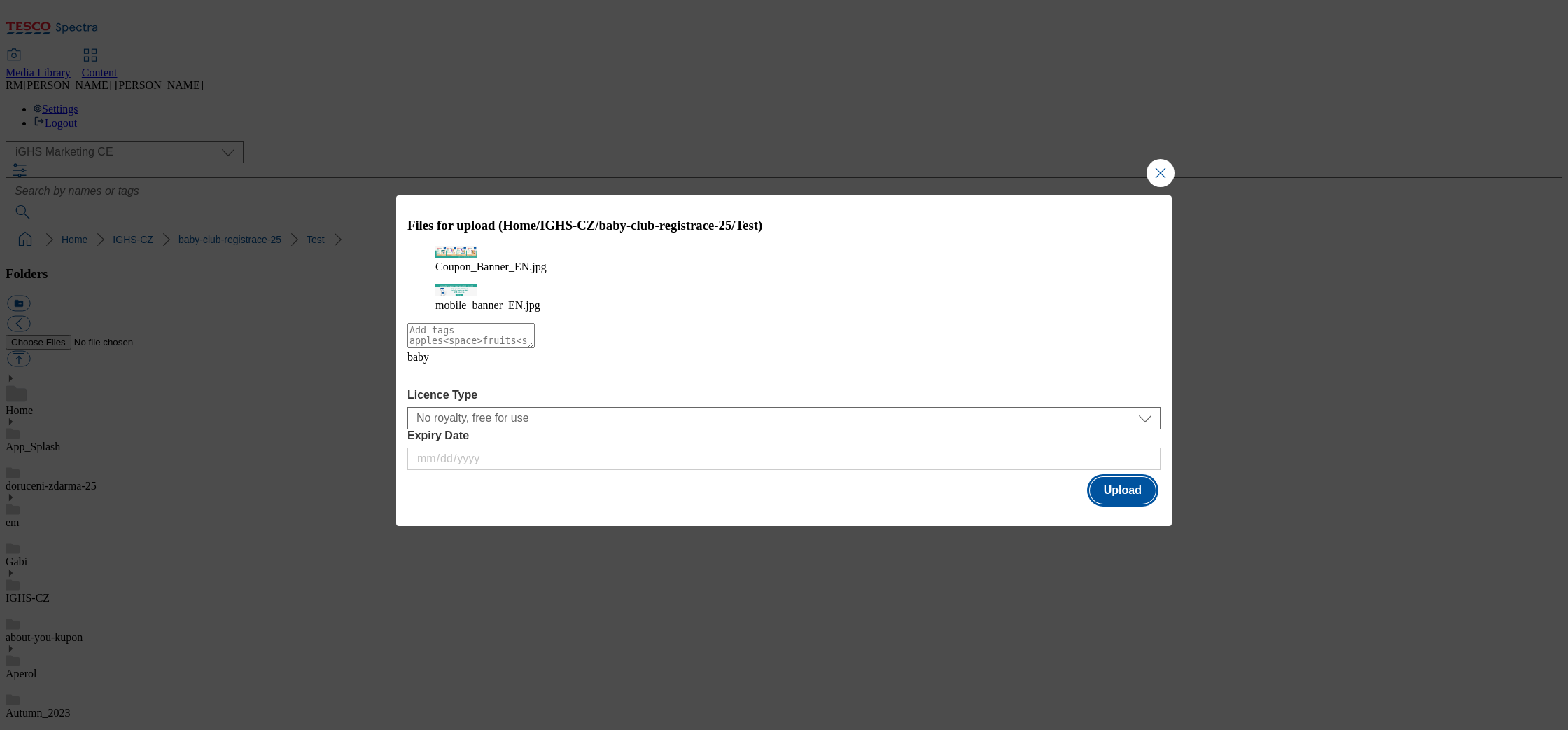
click at [1127, 482] on button "Upload" at bounding box center [1123, 490] width 66 height 27
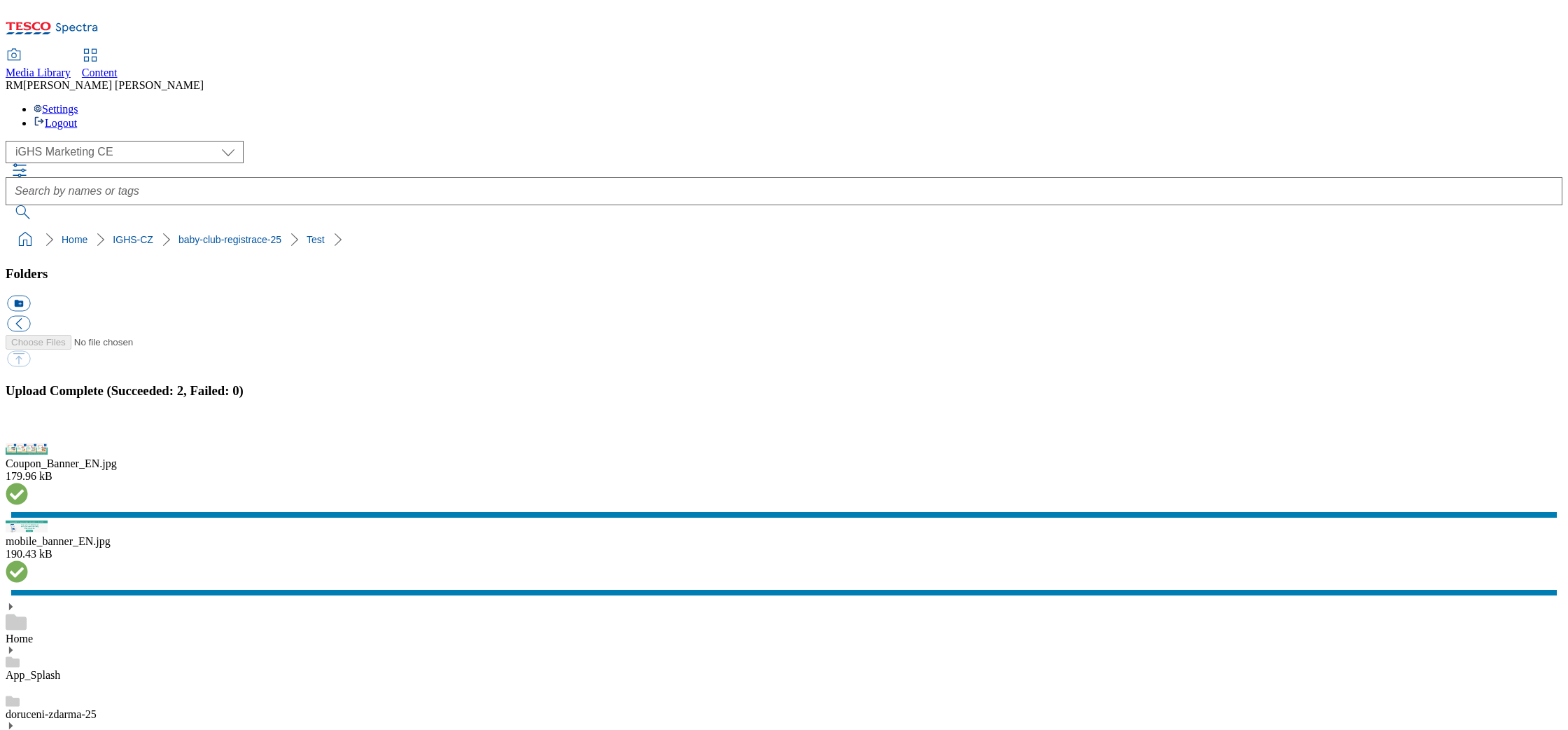
click at [28, 433] on button "button" at bounding box center [18, 435] width 21 height 13
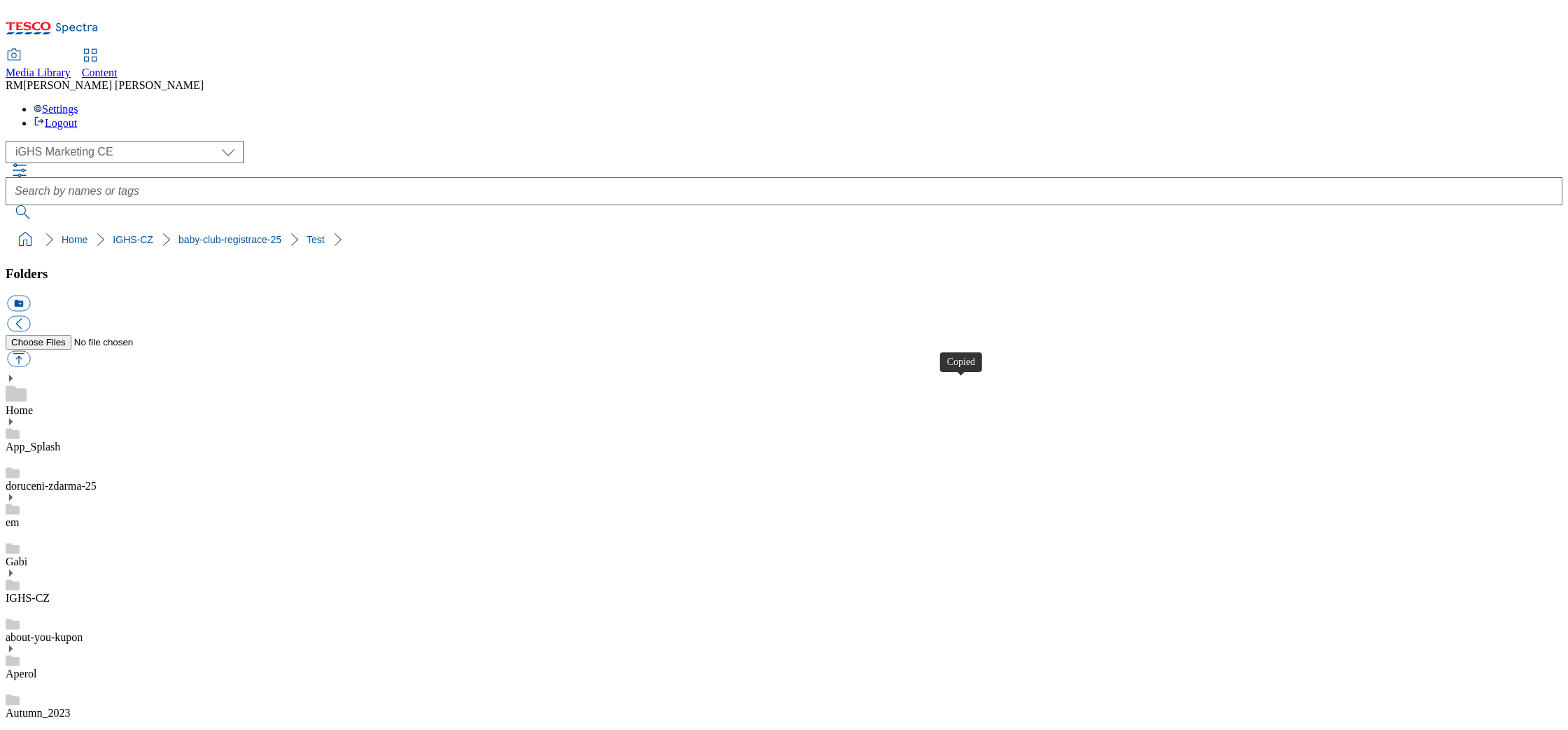
drag, startPoint x: 964, startPoint y: 389, endPoint x: 954, endPoint y: 338, distance: 52.0
